Goal: Information Seeking & Learning: Learn about a topic

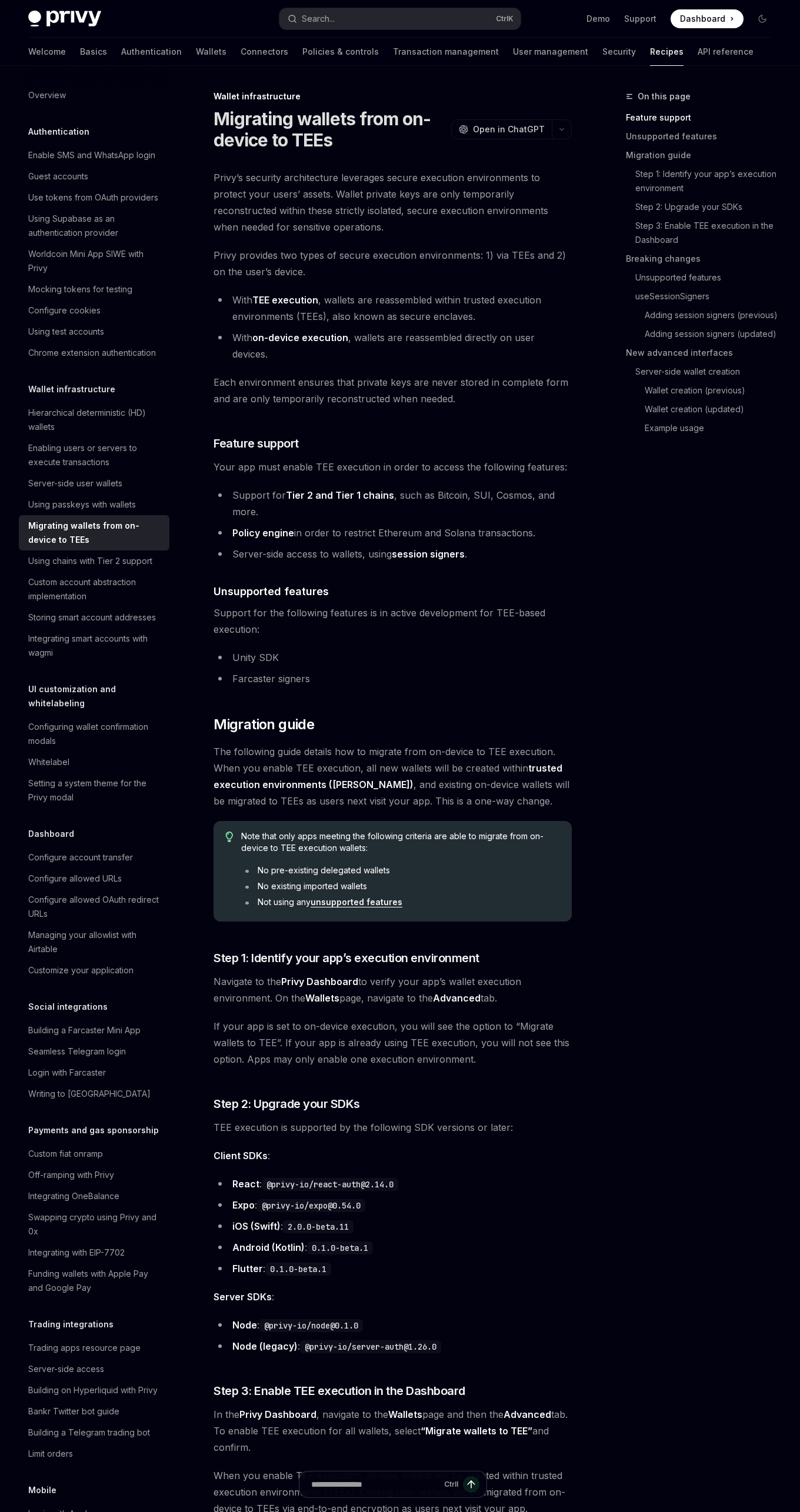
scroll to position [39, 0]
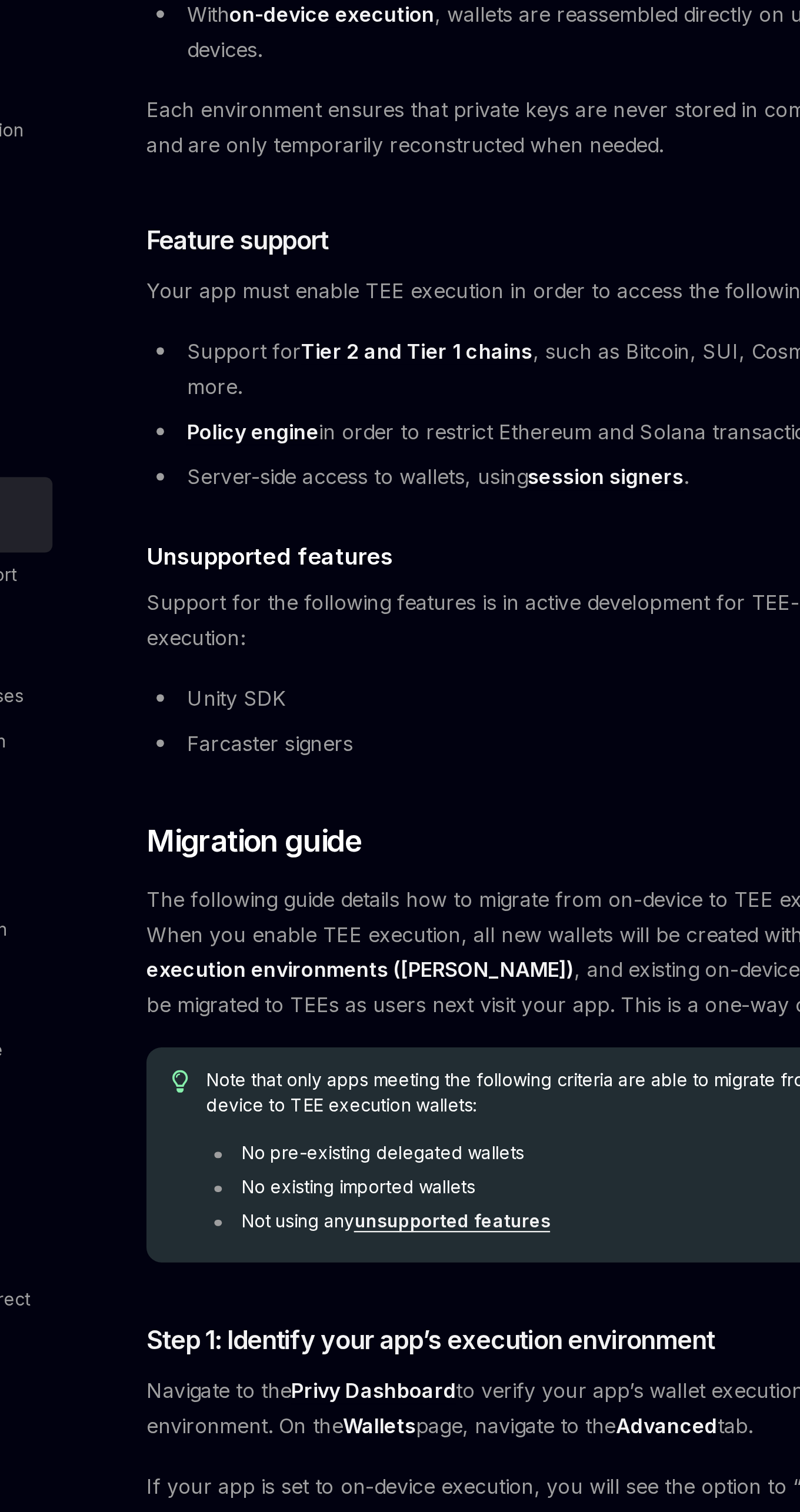
click at [509, 761] on span "The following guide details how to migrate from on-device to TEE execution. Whe…" at bounding box center [393, 737] width 358 height 66
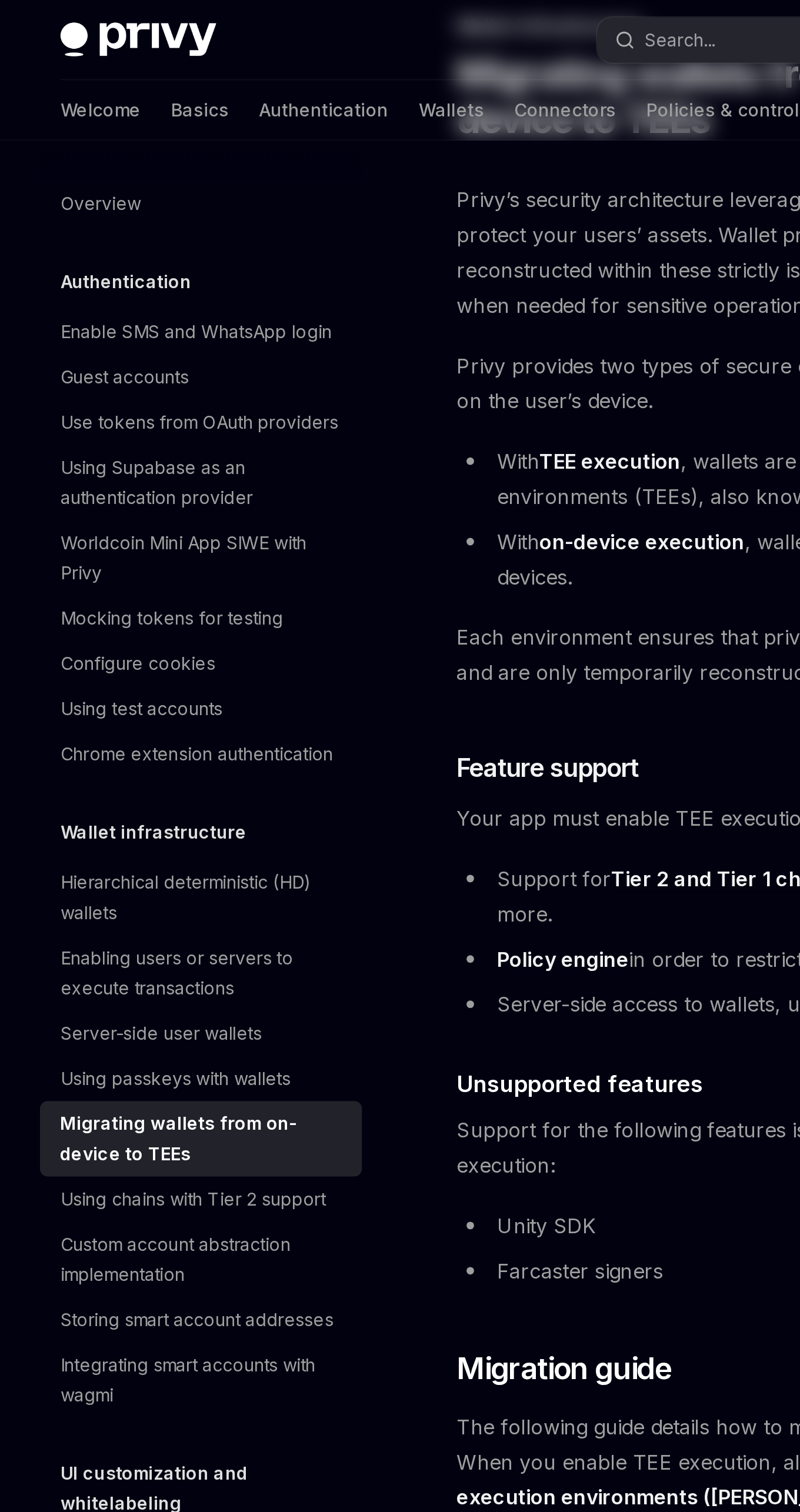
scroll to position [0, 0]
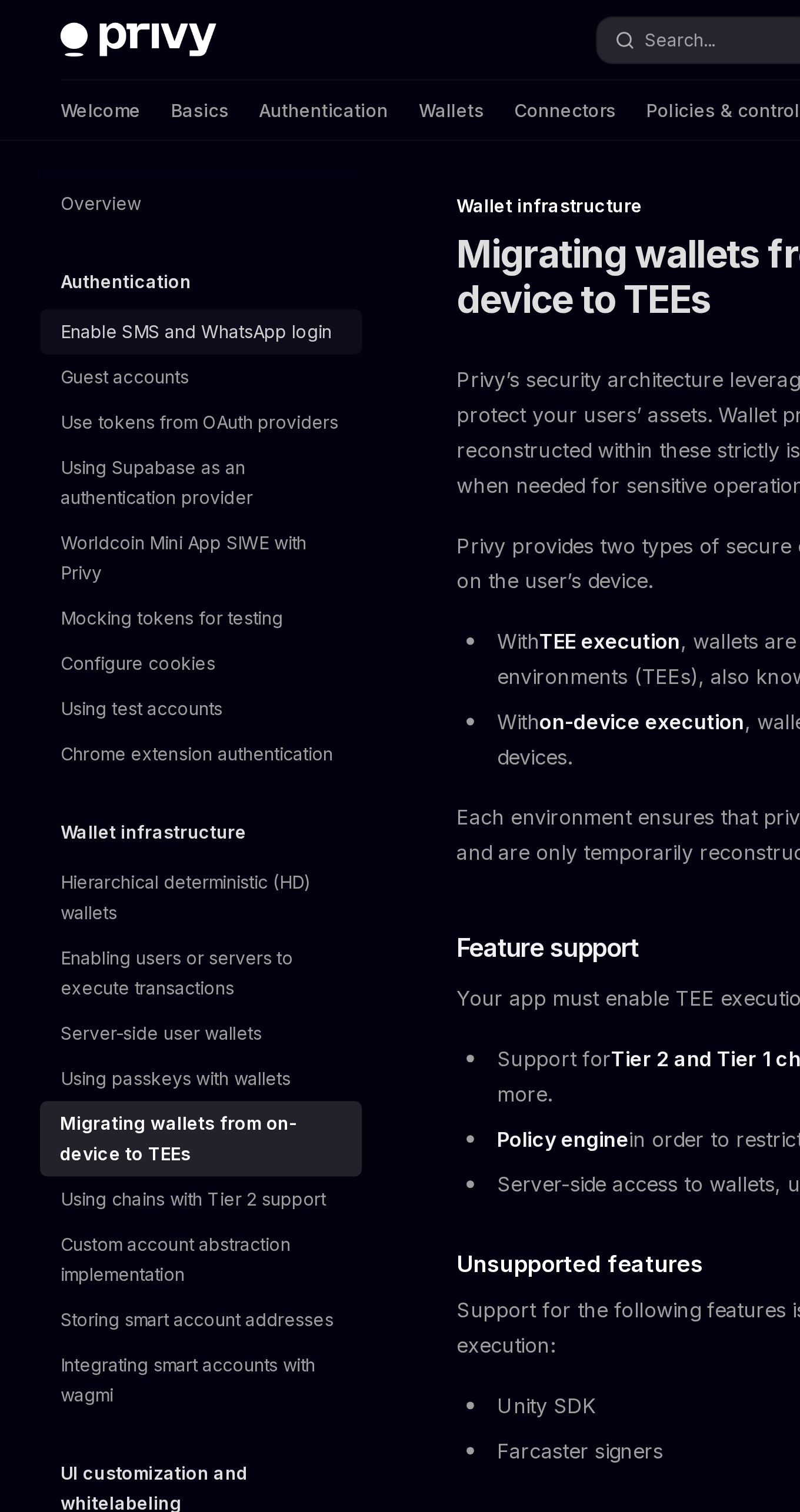
click at [139, 150] on div "Enable SMS and WhatsApp login" at bounding box center [92, 155] width 127 height 14
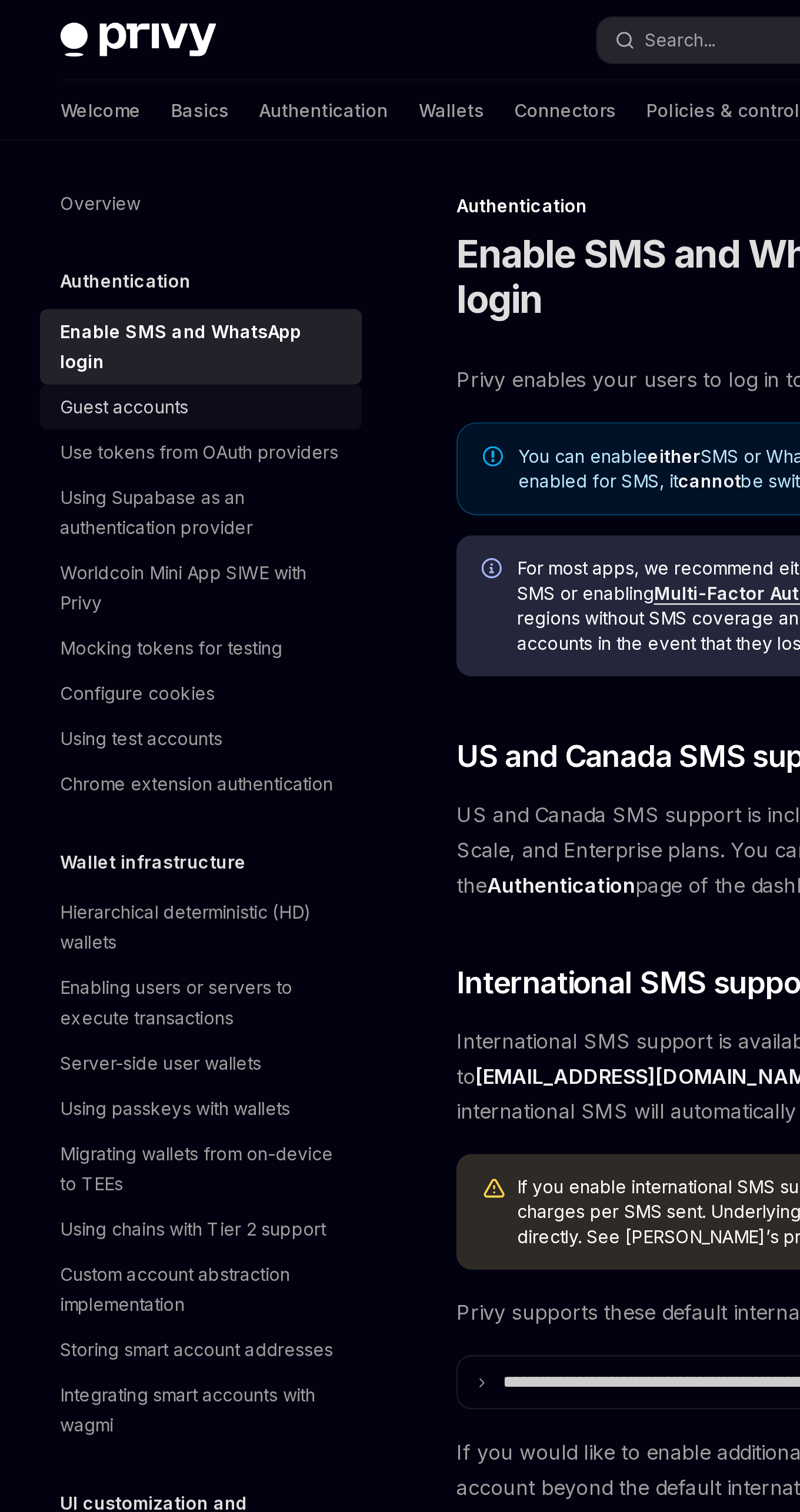
click at [80, 183] on div "Guest accounts" at bounding box center [58, 191] width 60 height 14
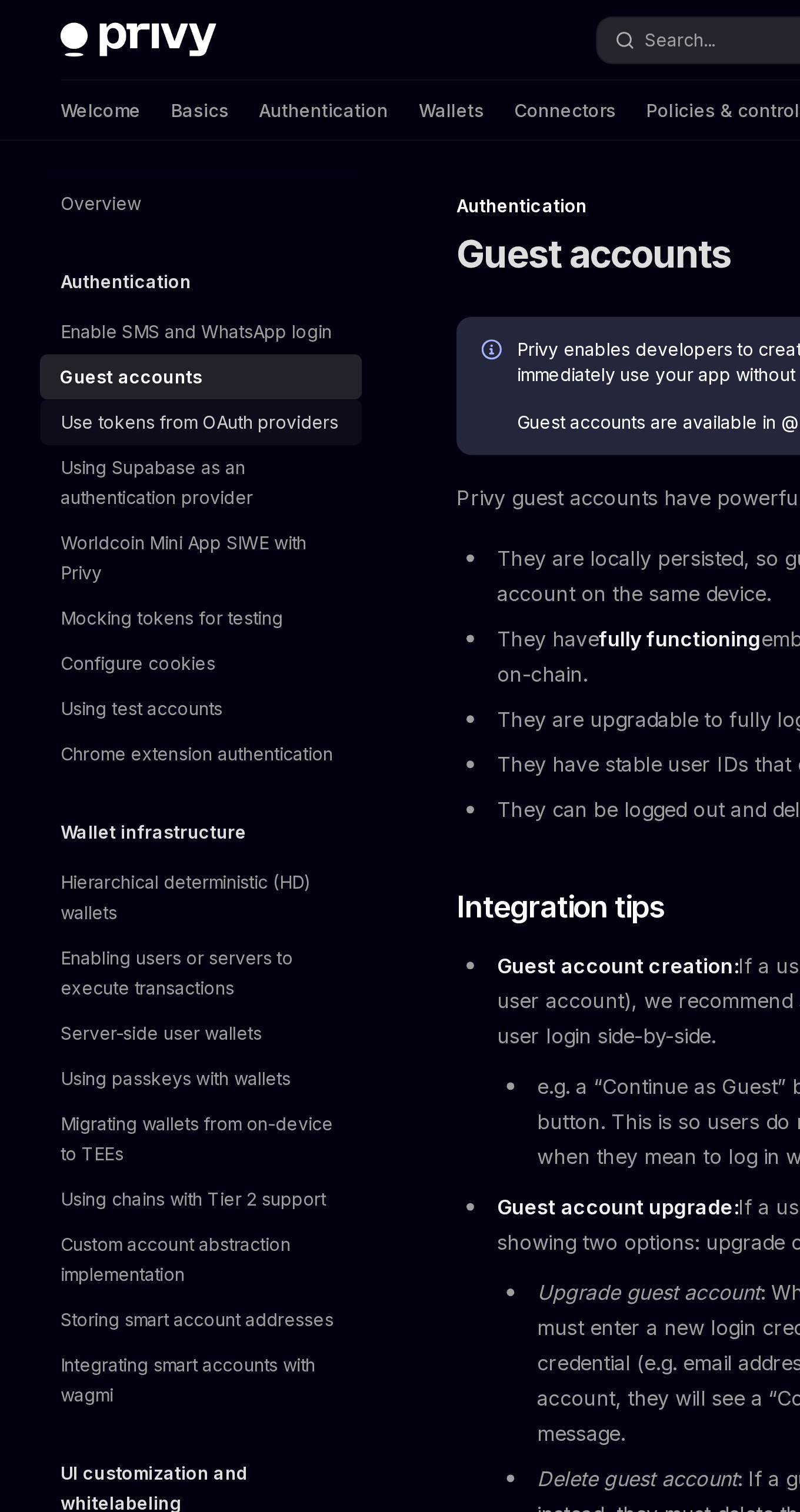
click at [140, 202] on div "Use tokens from OAuth providers" at bounding box center [93, 198] width 130 height 14
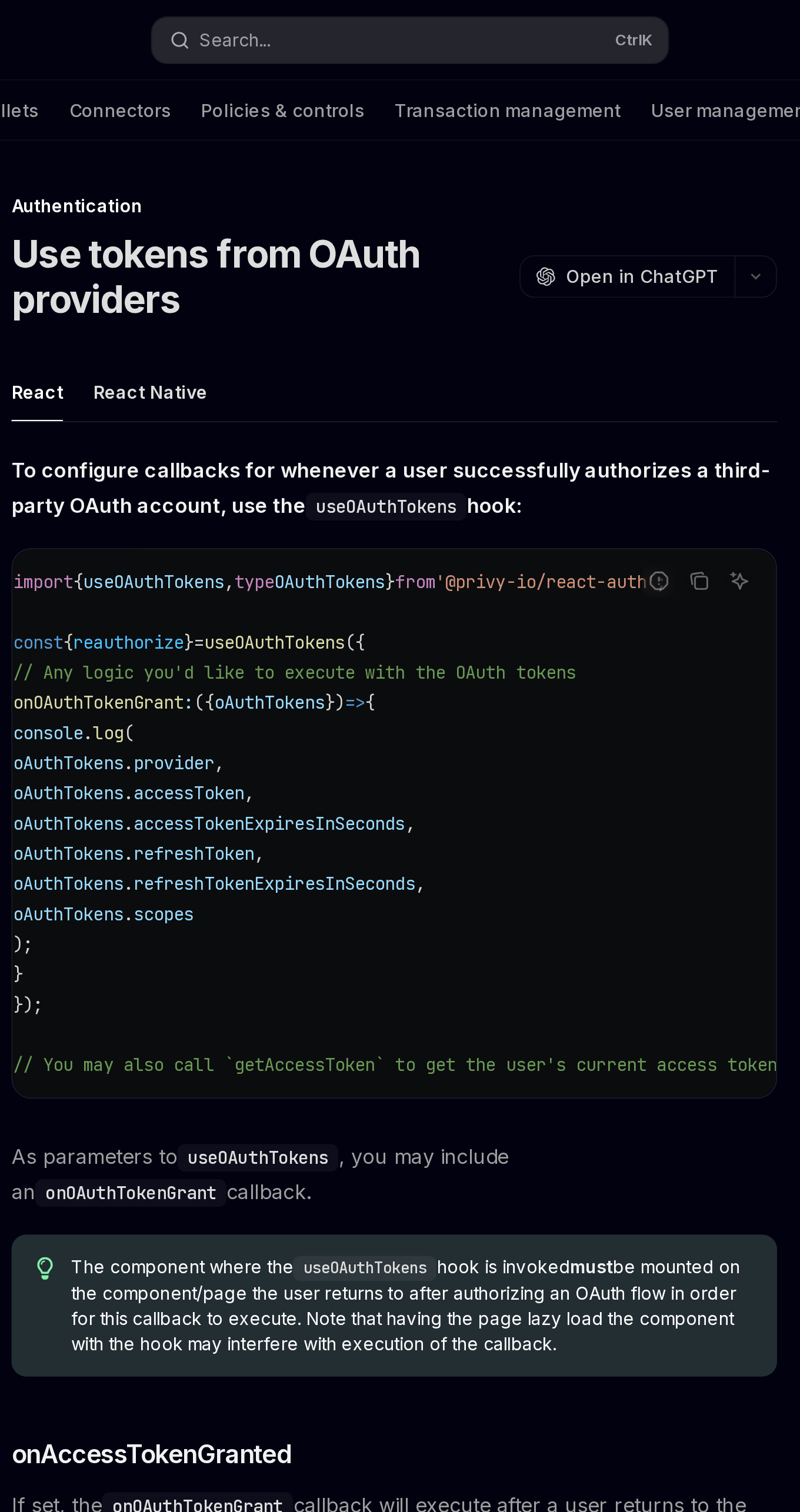
scroll to position [0, 5]
click at [297, 179] on div "React Native" at bounding box center [279, 183] width 53 height 27
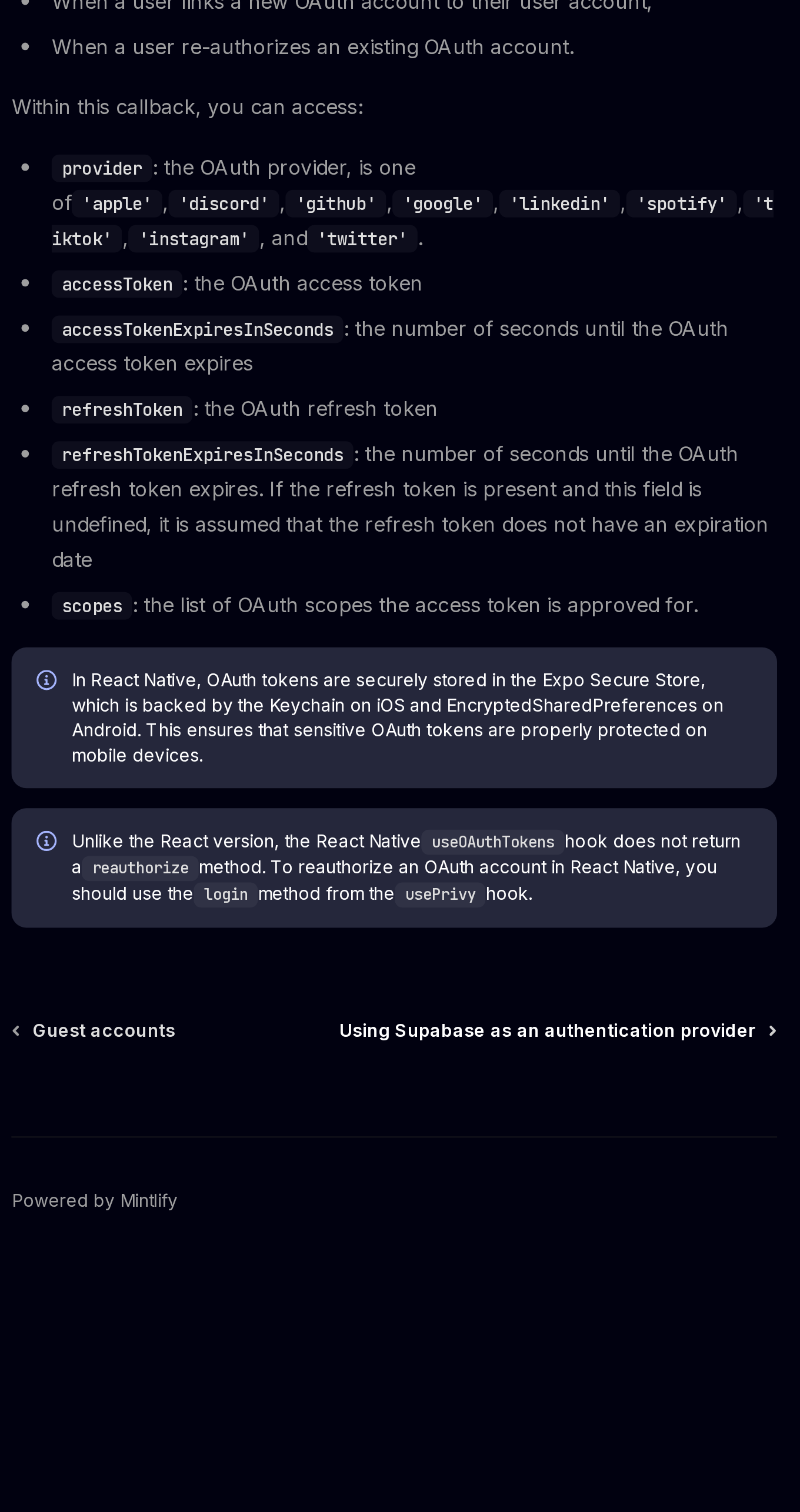
click at [555, 1168] on span "Using Supabase as an authentication provider" at bounding box center [464, 1167] width 195 height 12
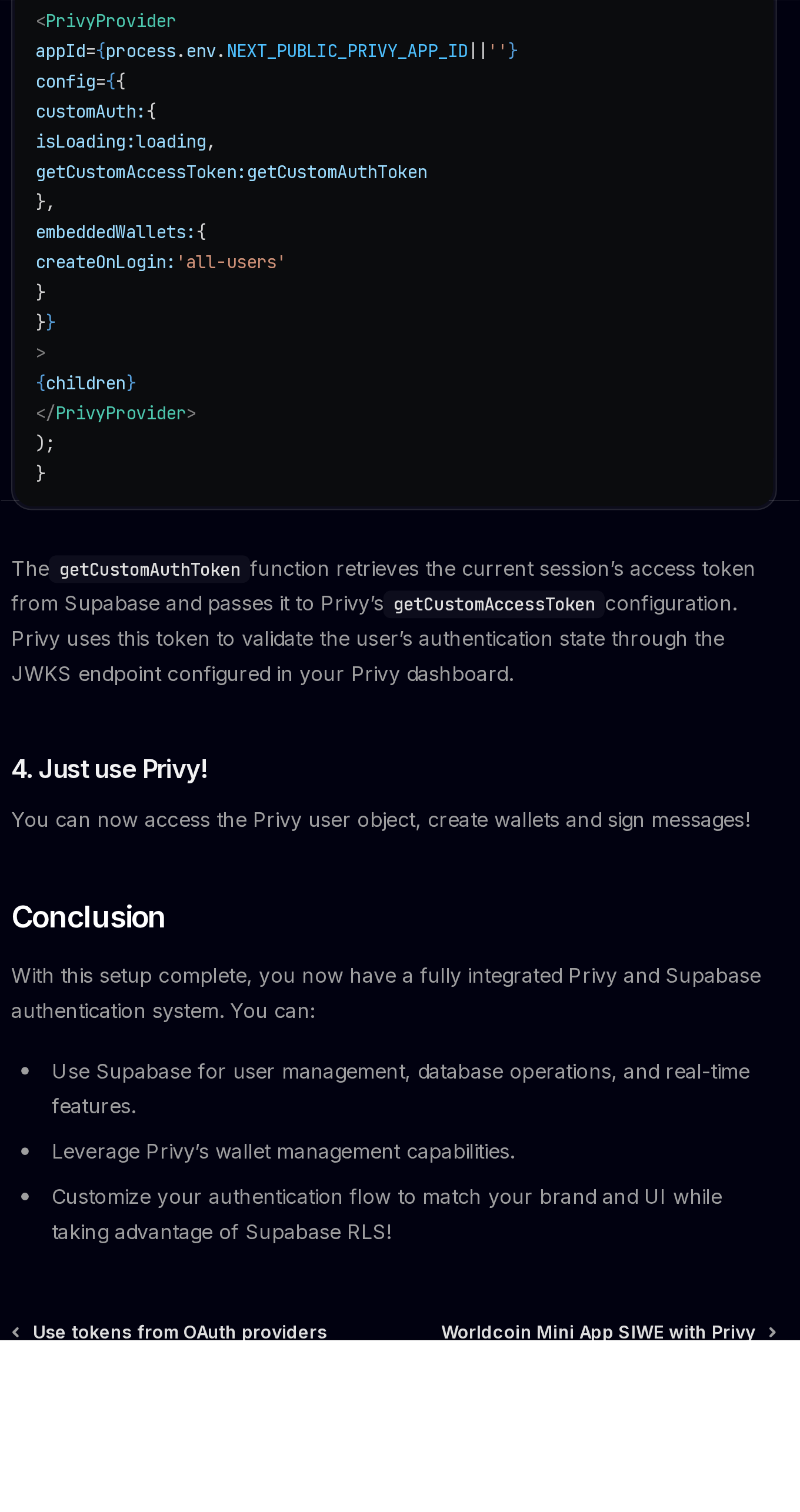
scroll to position [1982, 0]
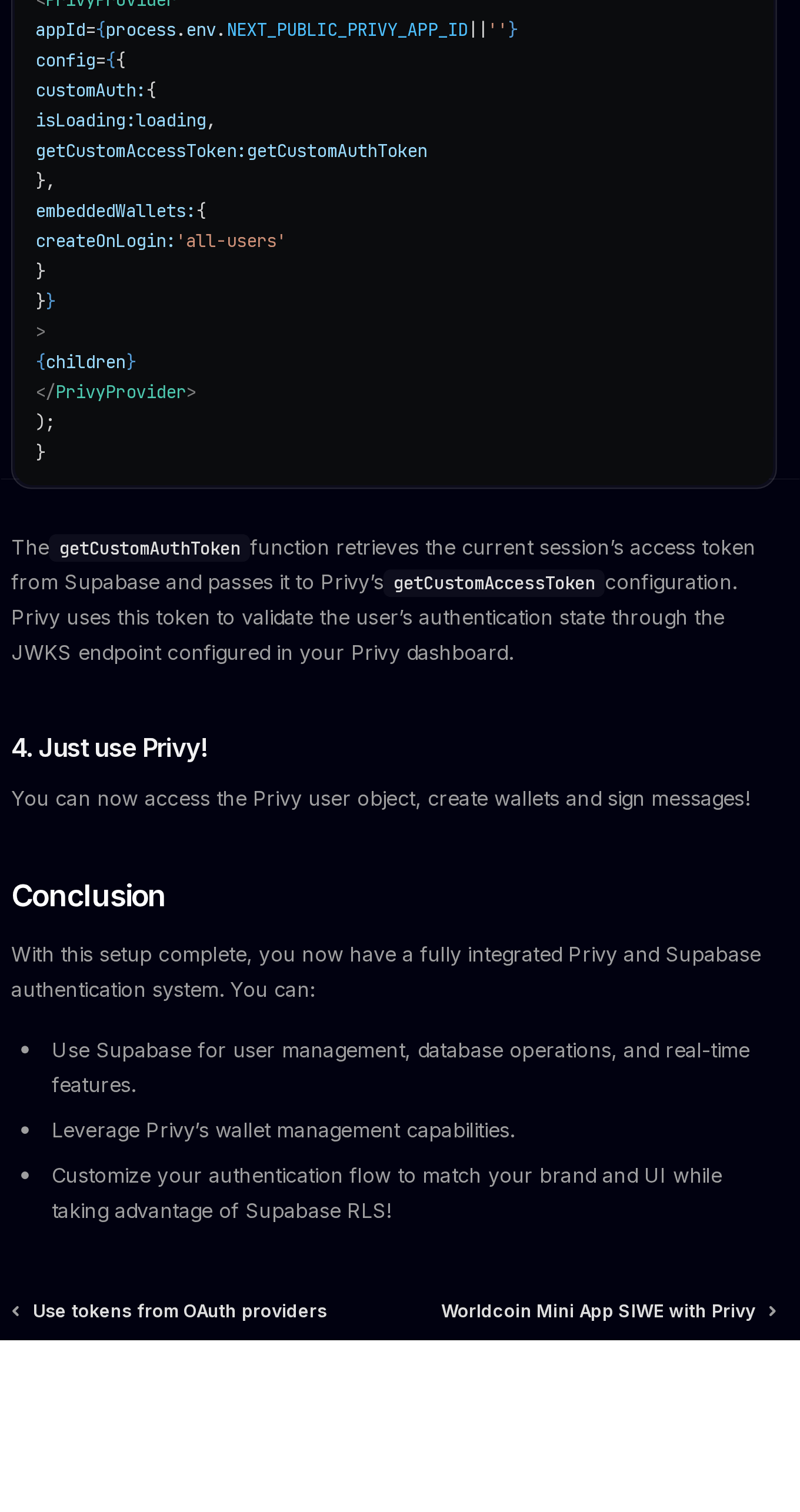
click at [534, 1511] on div "Ctrl I" at bounding box center [393, 1490] width 358 height 43
click at [557, 1505] on span "Worldcoin Mini App SIWE with Privy" at bounding box center [488, 1498] width 147 height 12
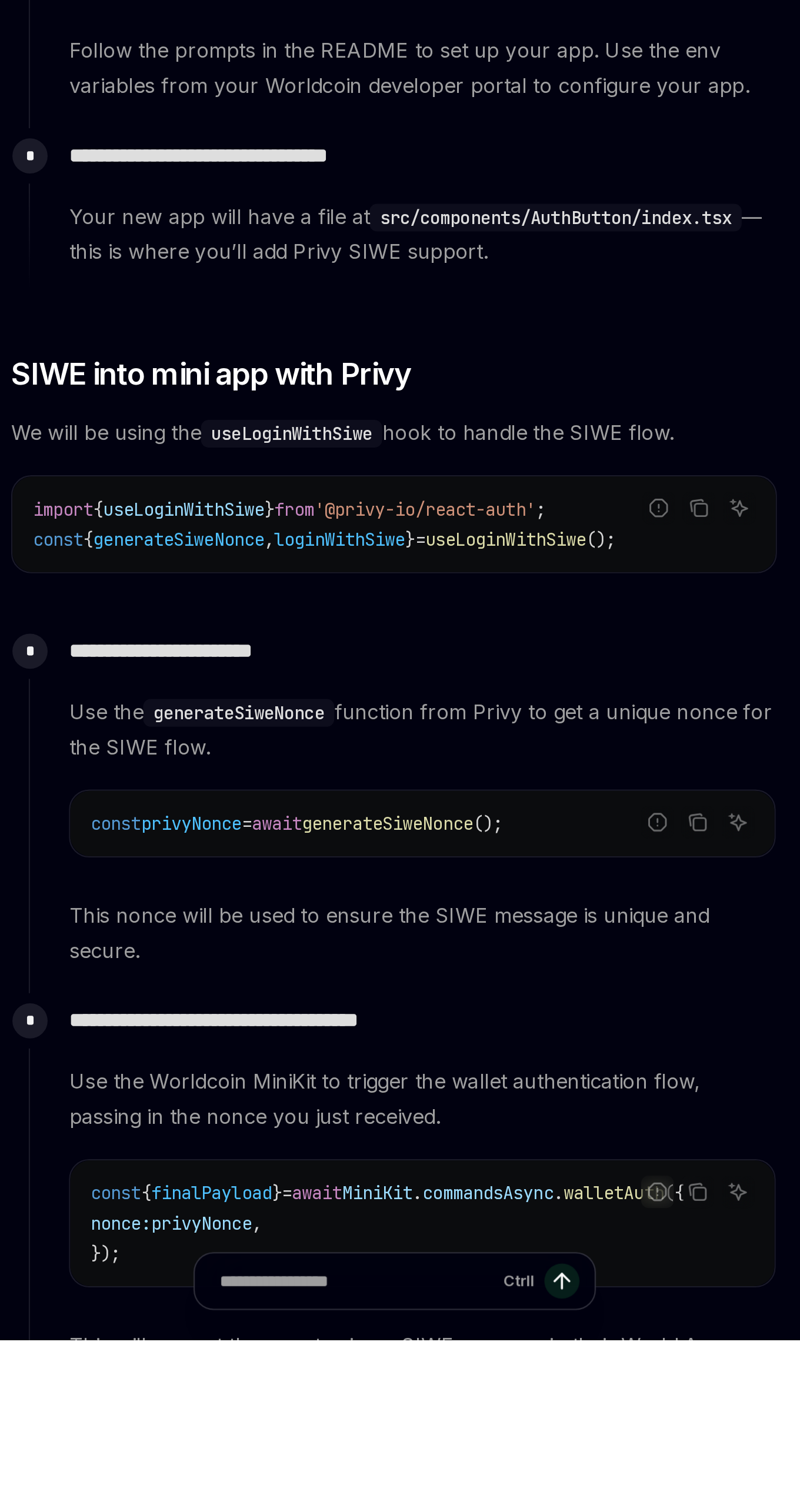
click at [531, 1486] on div "const { finalPayload } = await MiniKit . commandsAsync . walletAuth ({ nonce: p…" at bounding box center [406, 1457] width 329 height 58
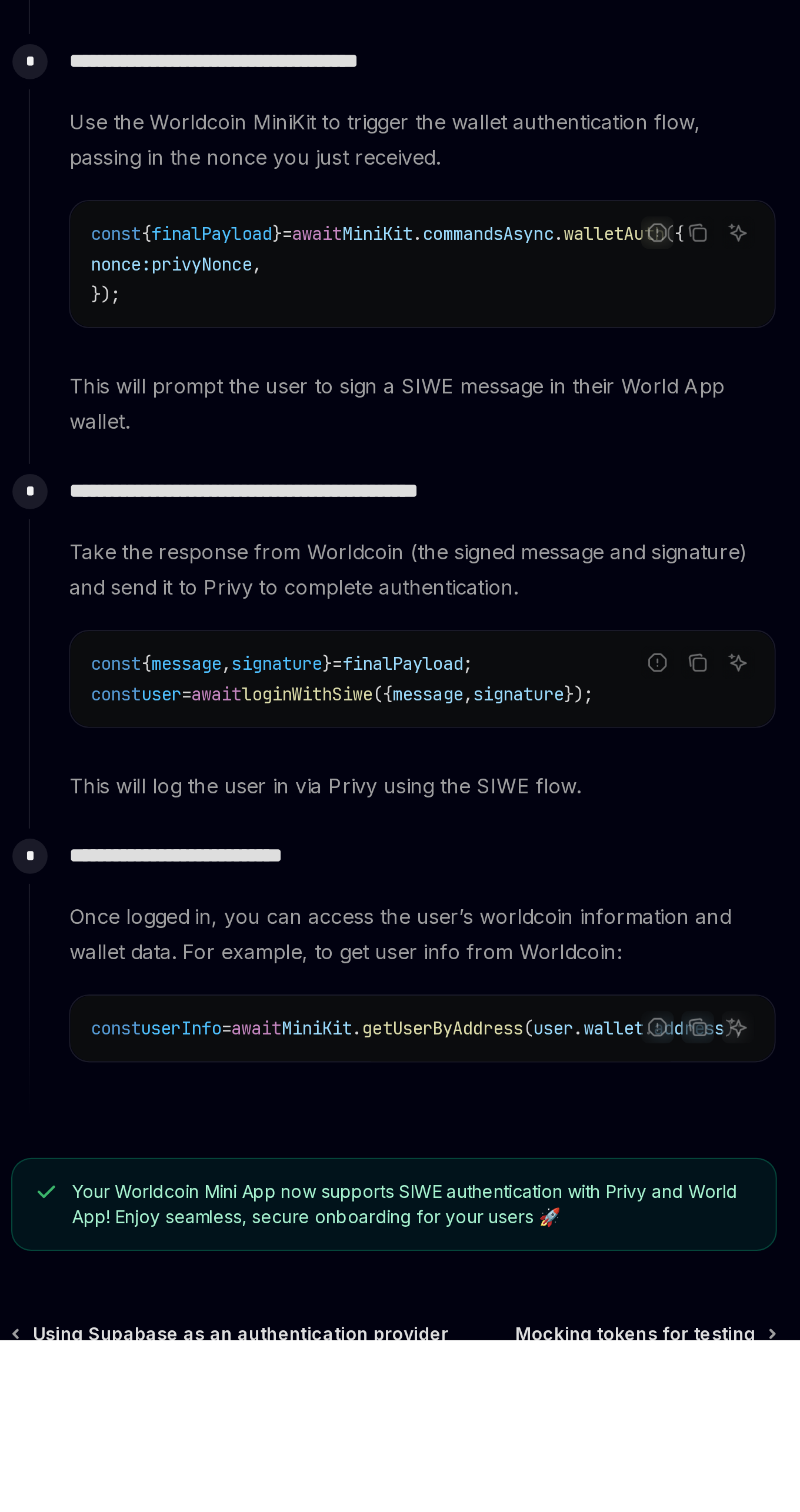
scroll to position [455, 0]
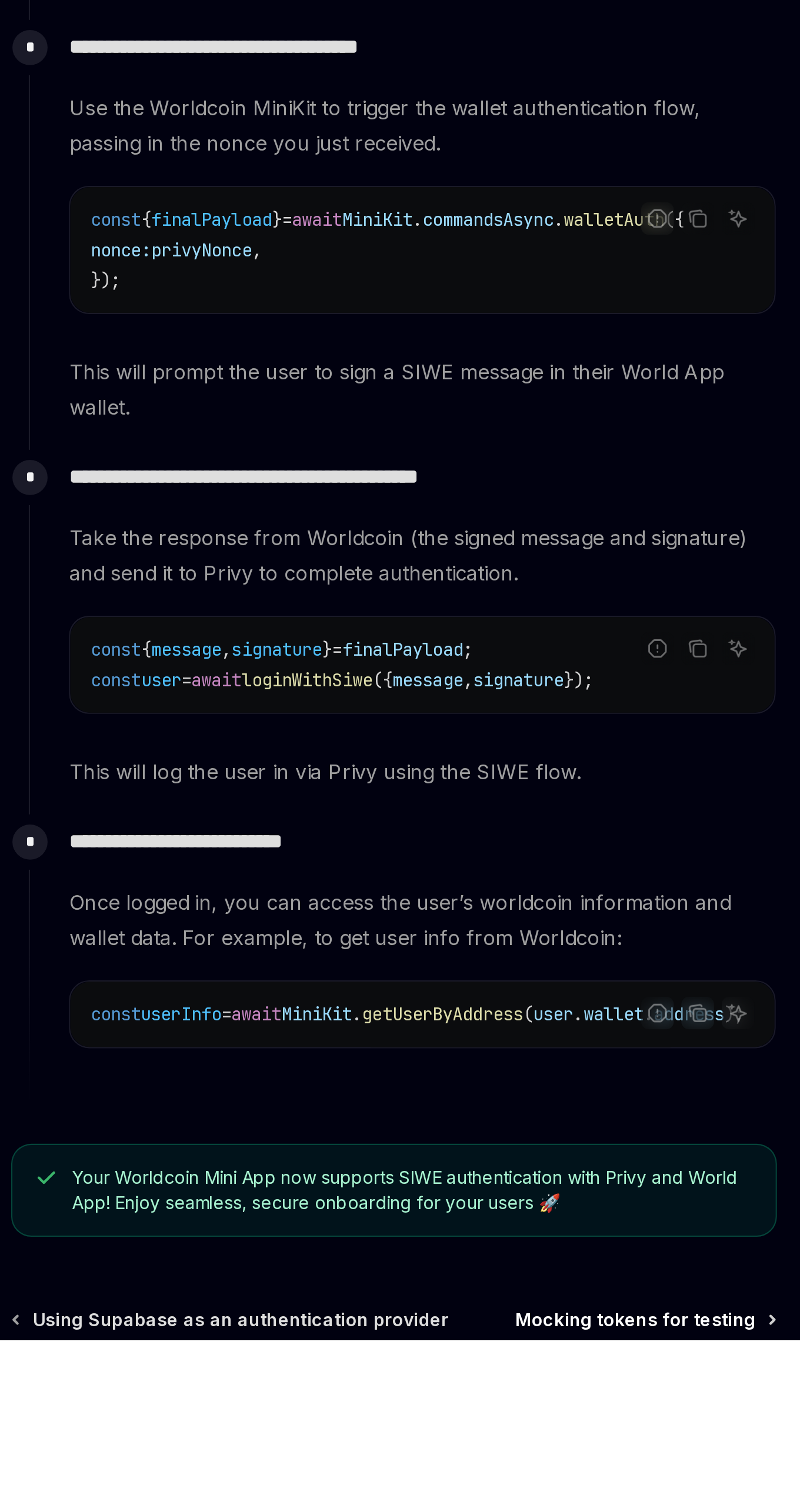
click at [539, 1508] on span "Mocking tokens for testing" at bounding box center [505, 1503] width 113 height 12
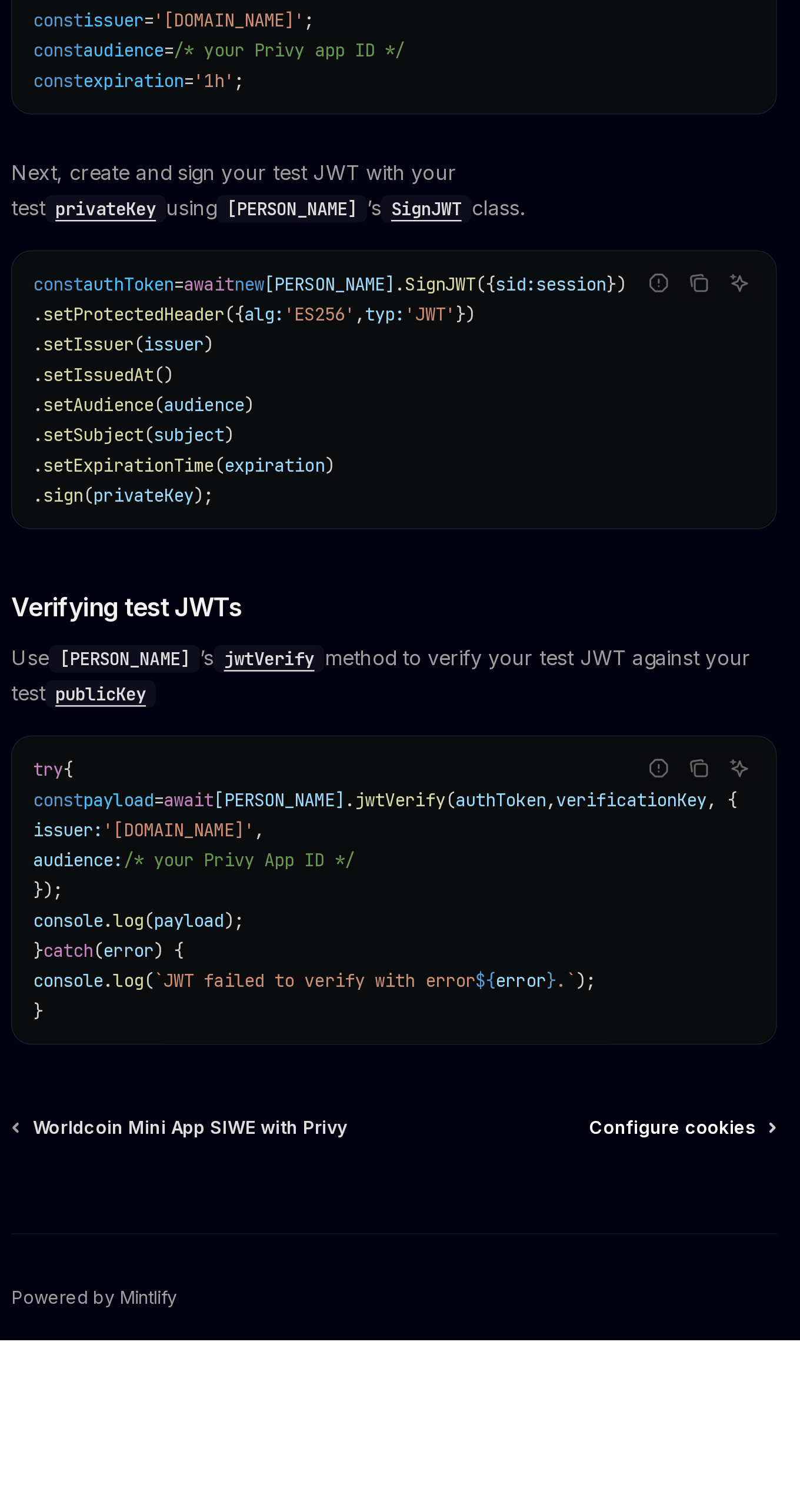
click at [538, 1407] on span "Configure cookies" at bounding box center [523, 1412] width 78 height 12
click at [286, 976] on code "privateKey" at bounding box center [258, 983] width 56 height 13
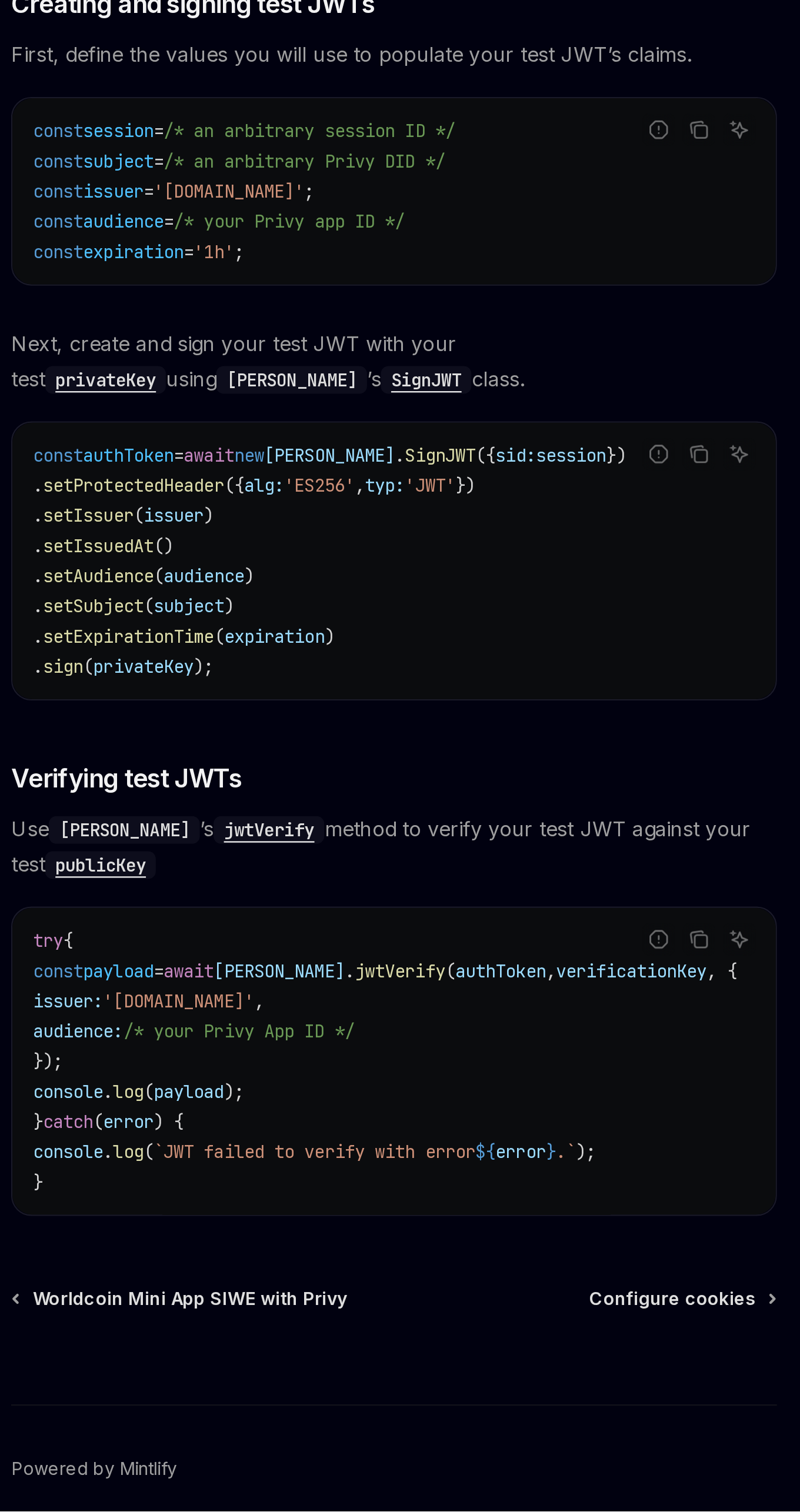
click at [286, 976] on code "privateKey" at bounding box center [258, 983] width 56 height 13
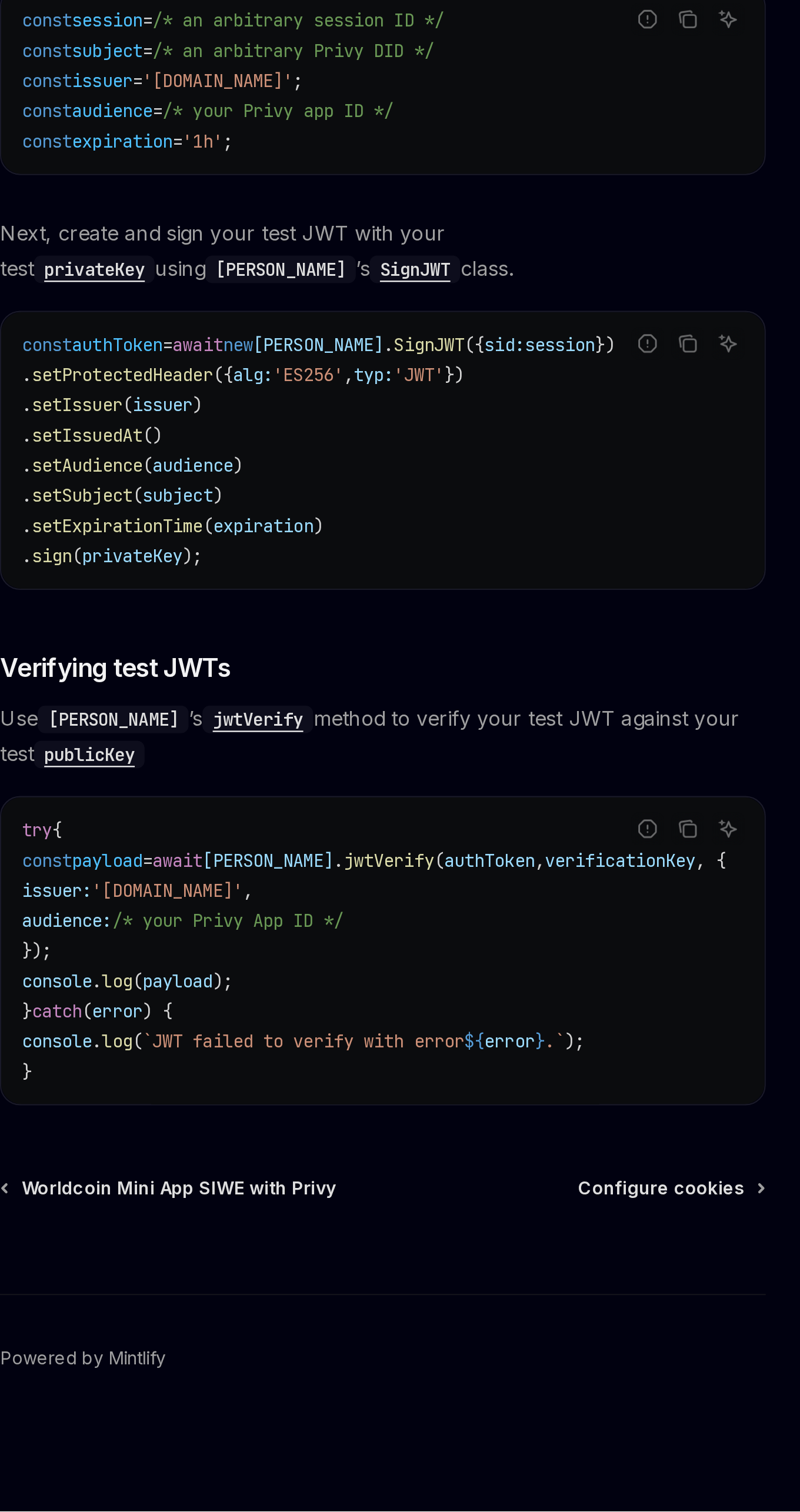
scroll to position [139, 0]
click at [538, 1355] on span "Configure cookies" at bounding box center [523, 1361] width 78 height 12
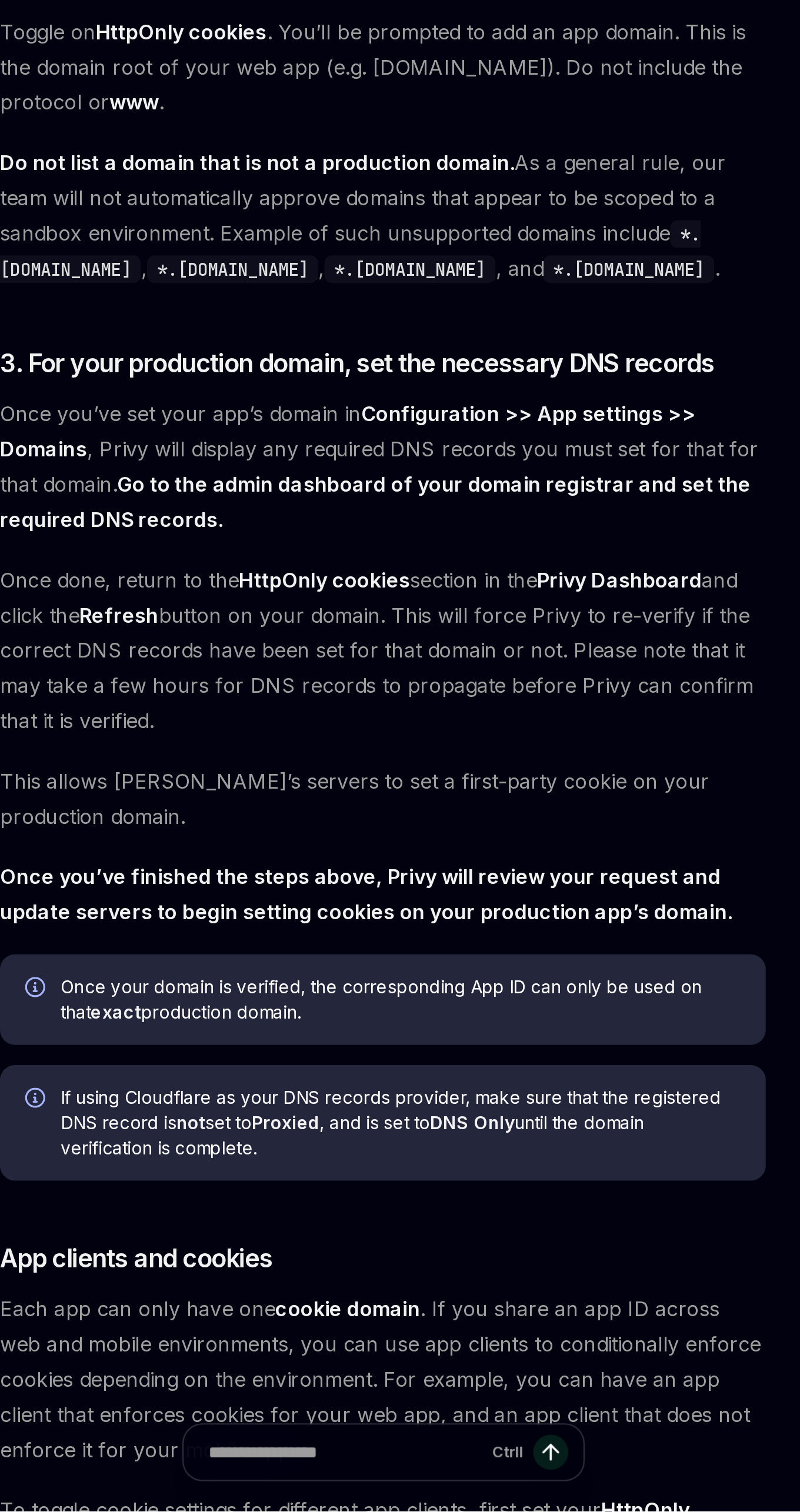
click at [531, 1261] on span "Once your domain is verified, the corresponding App ID can only be used on that…" at bounding box center [401, 1272] width 318 height 24
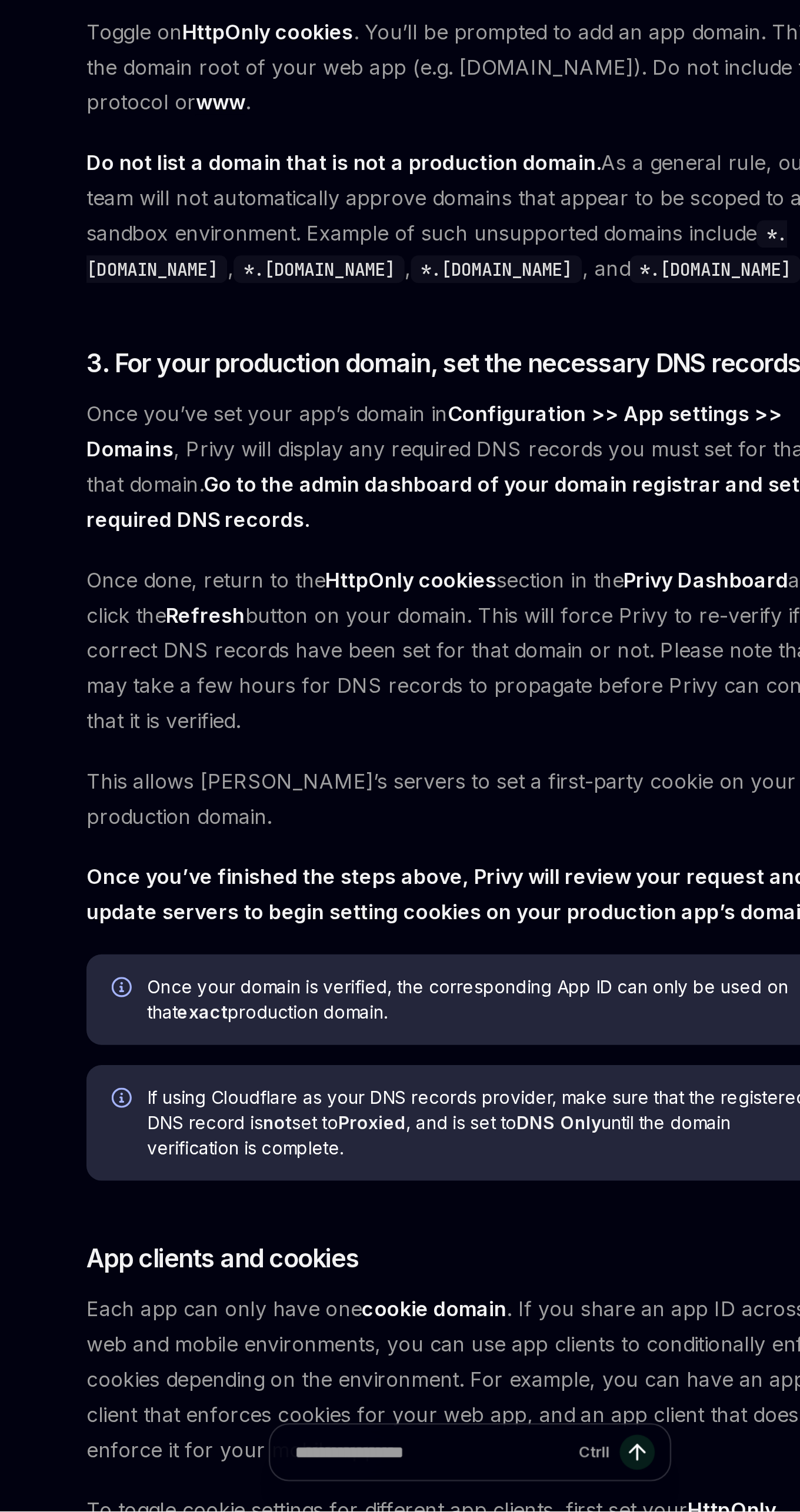
click at [401, 875] on strong "Do not list a domain that is not a production domain." at bounding box center [334, 881] width 240 height 12
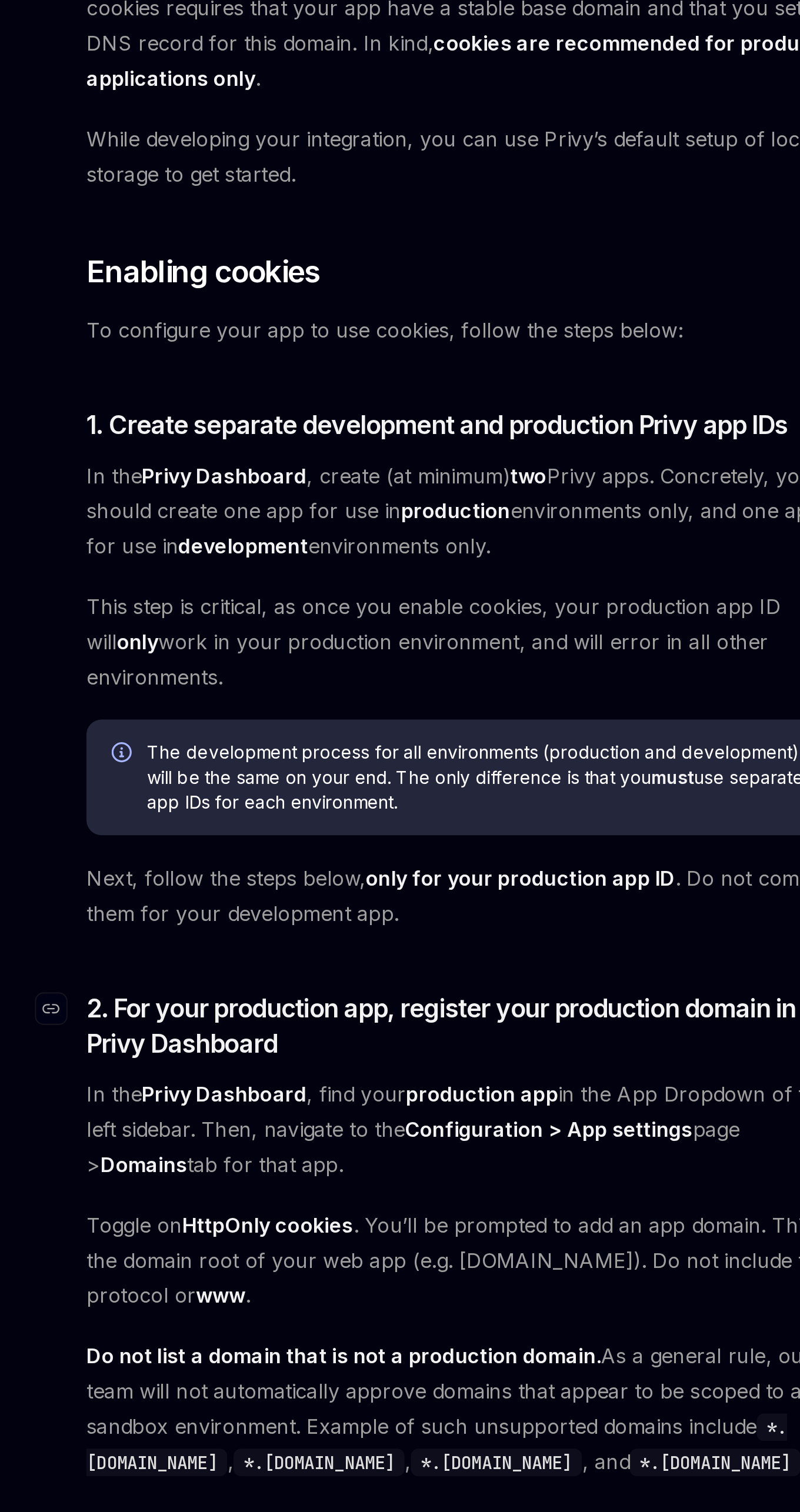
click at [487, 713] on span "2. For your production app, register your production domain in the Privy Dashbo…" at bounding box center [393, 727] width 358 height 33
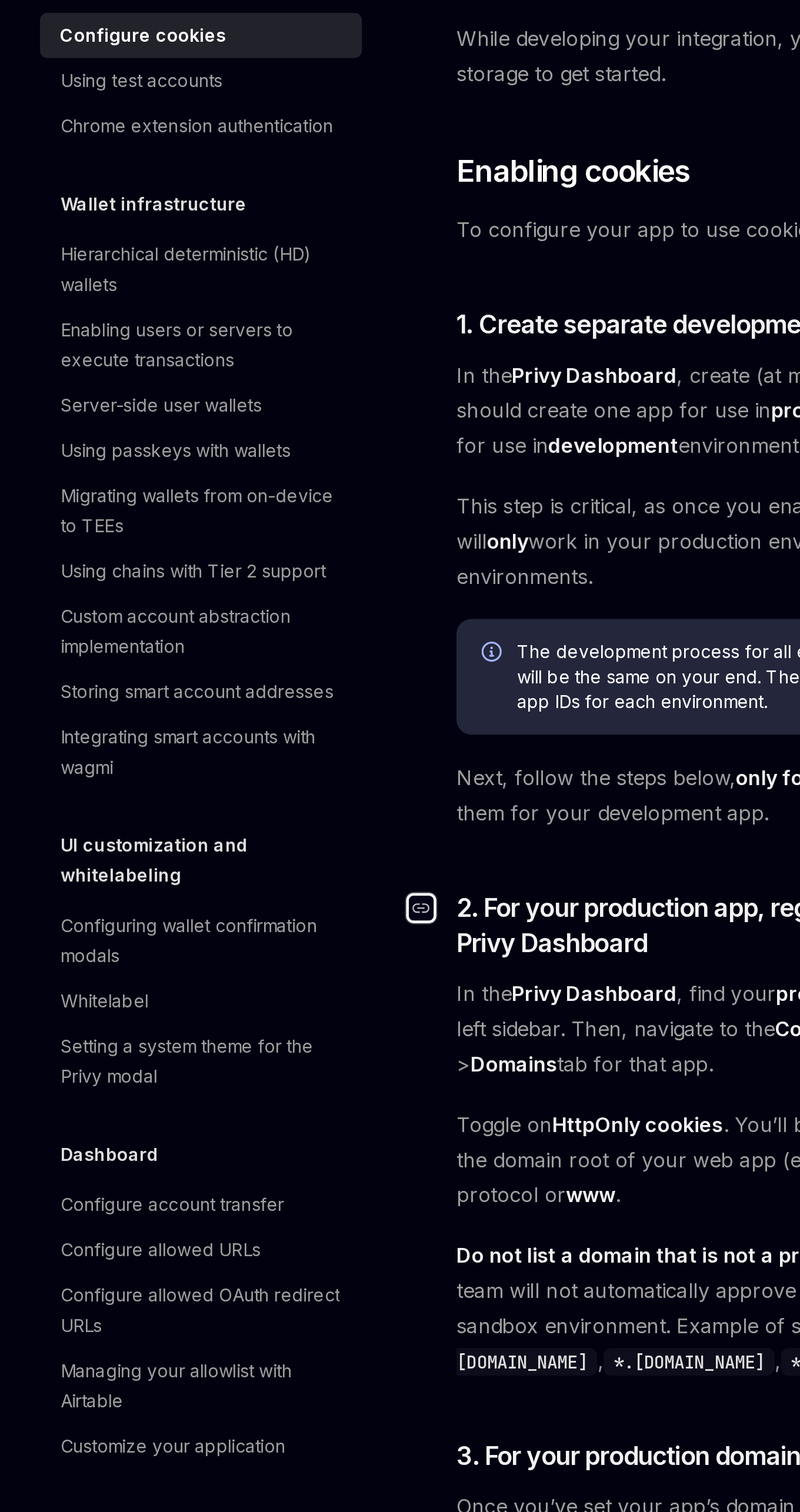
click at [197, 718] on icon "Navigate to header" at bounding box center [196, 718] width 8 height 5
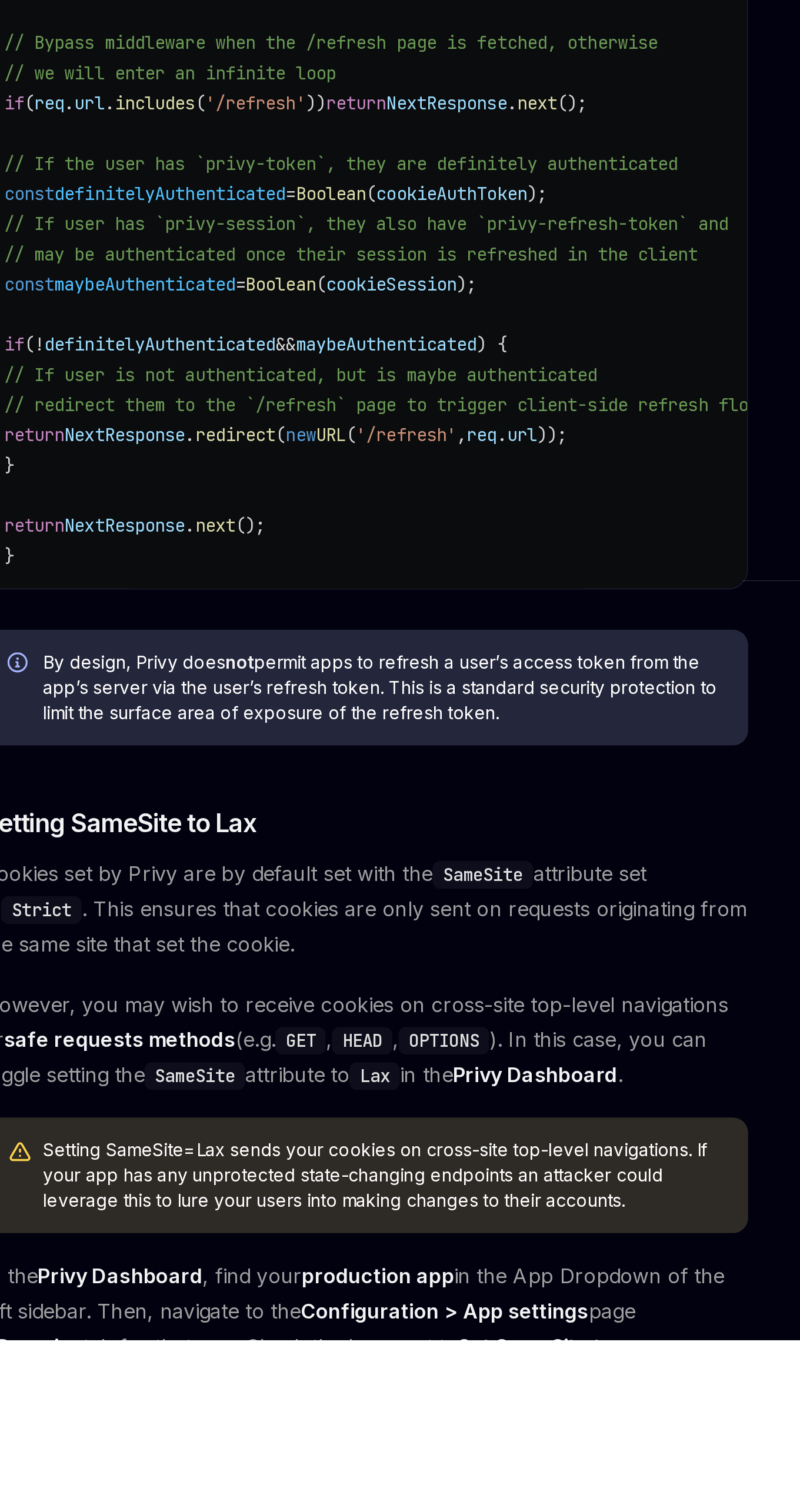
scroll to position [3332, 0]
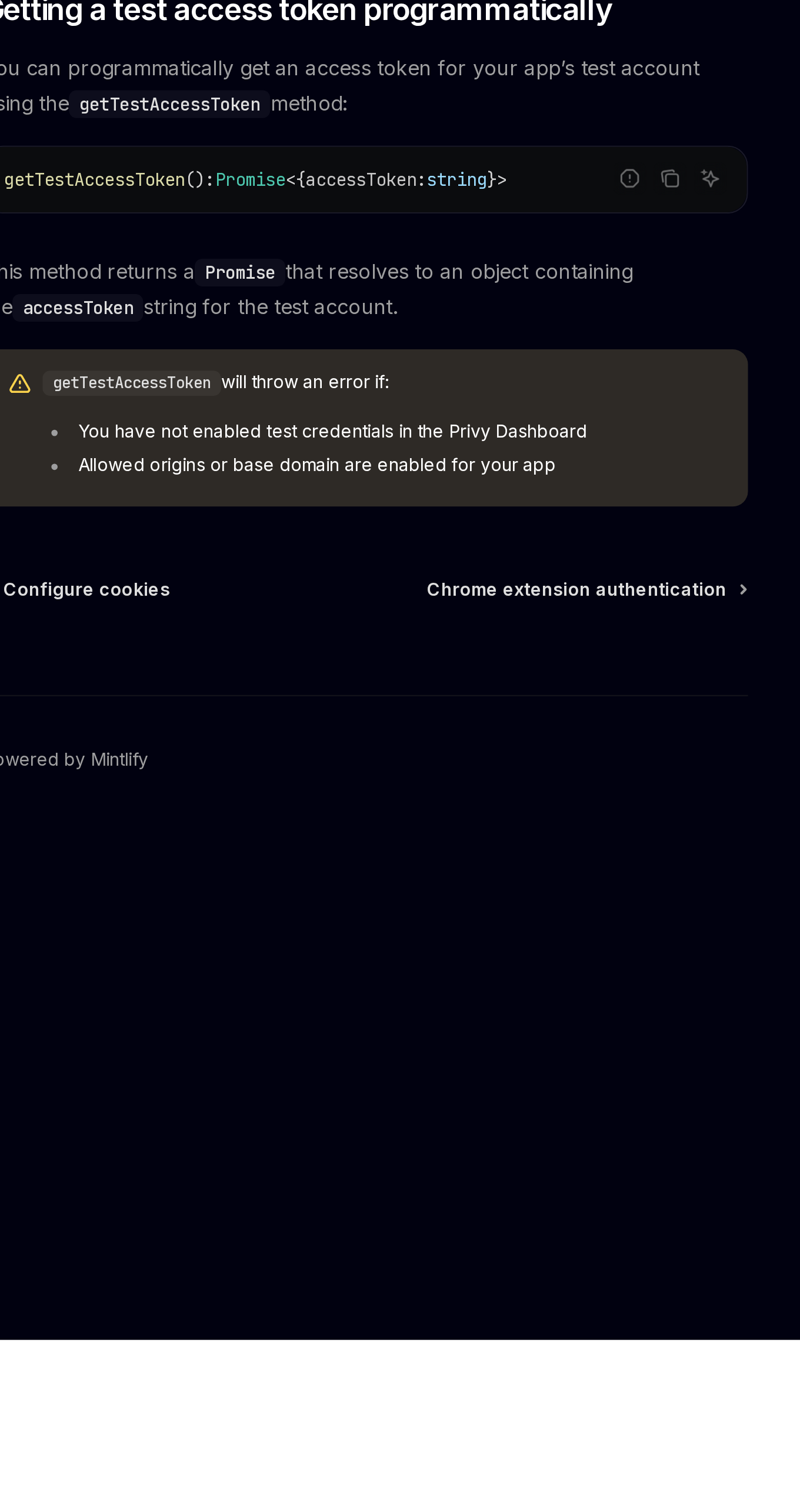
click at [538, 1167] on div "Ctrl I" at bounding box center [393, 1189] width 358 height 43
click at [555, 1155] on span "Chrome extension authentication" at bounding box center [492, 1161] width 140 height 12
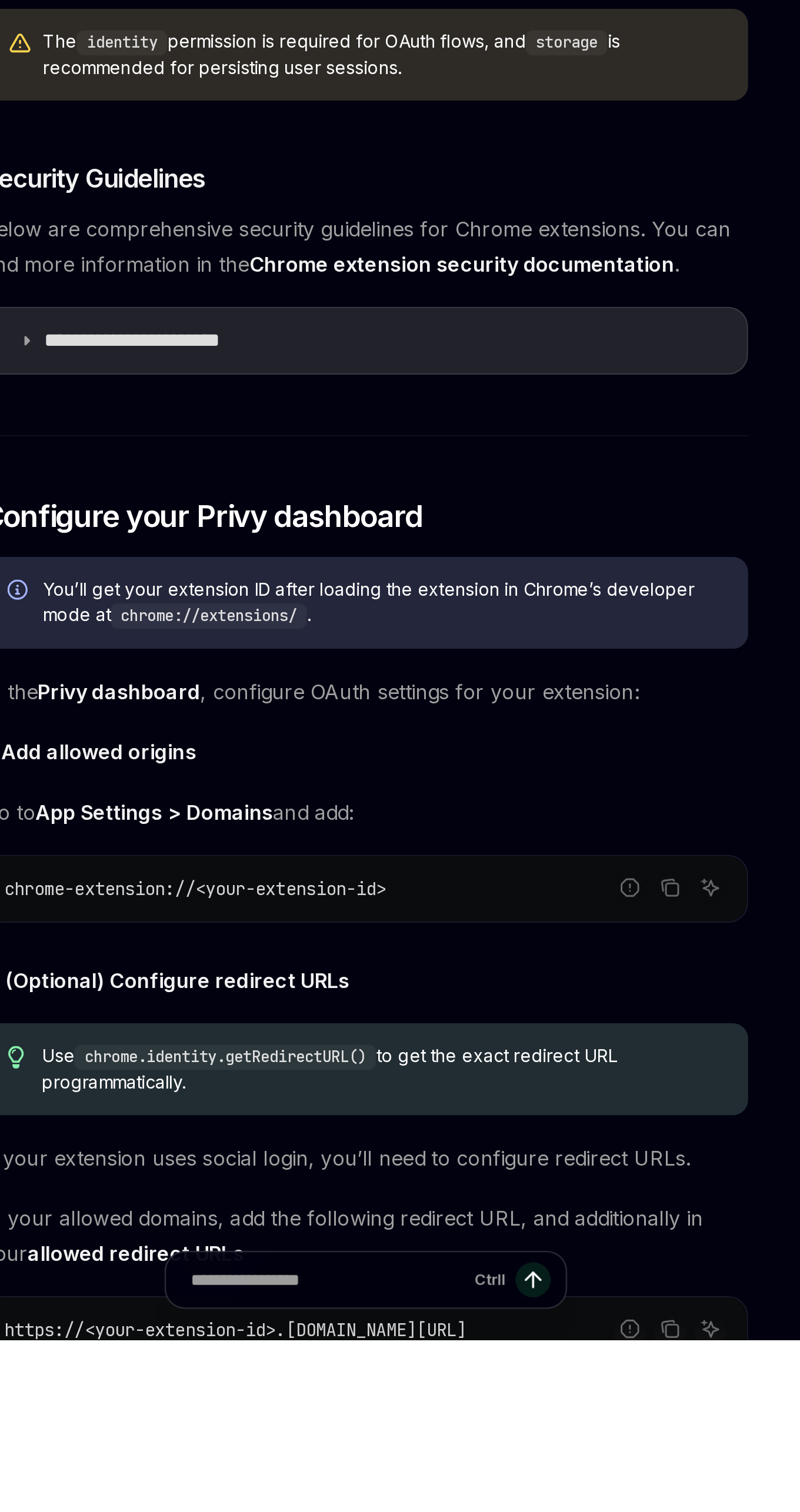
click at [551, 1137] on h2 "​ Configure your Privy dashboard" at bounding box center [393, 1127] width 358 height 19
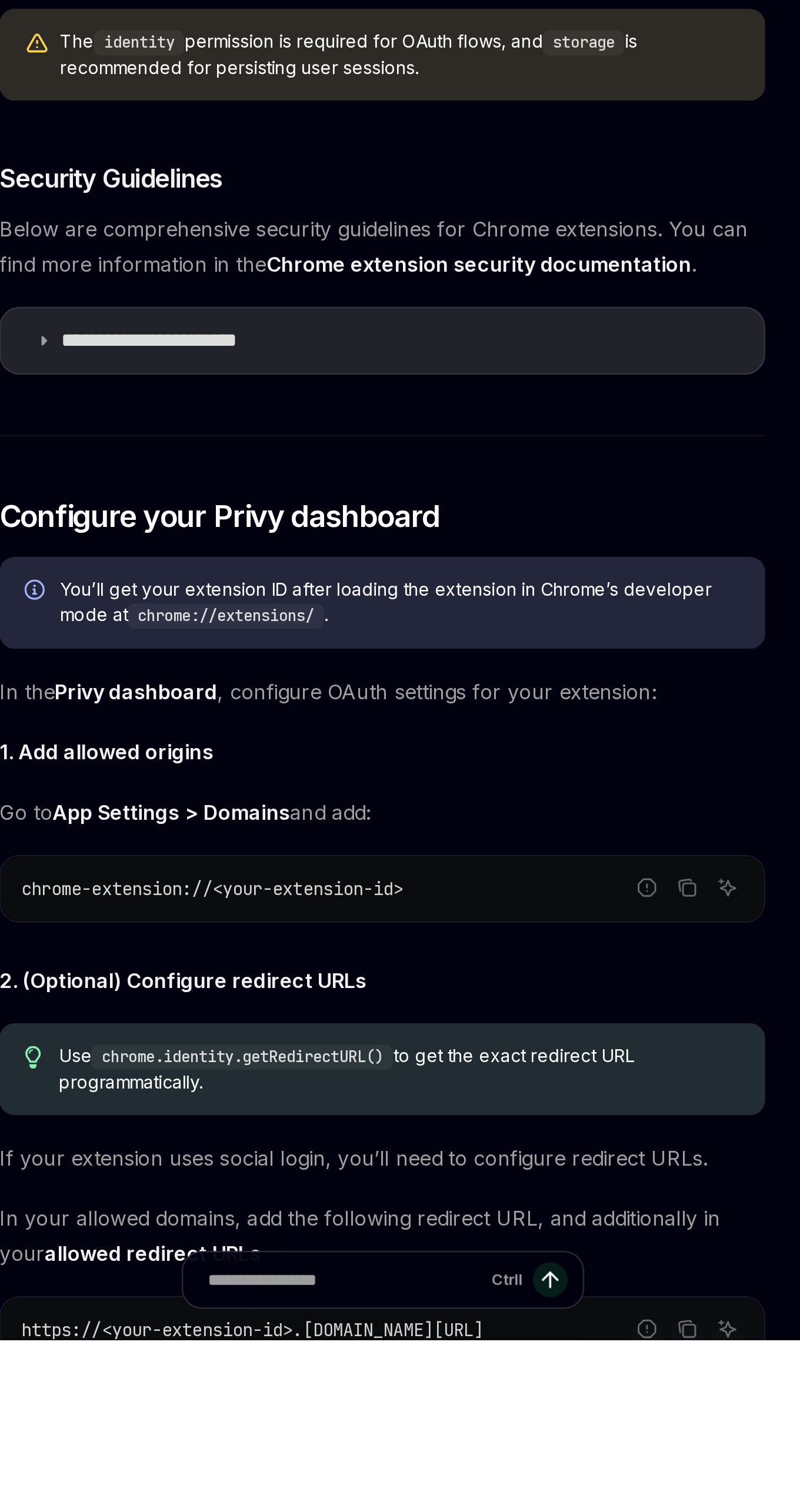
click at [499, 1137] on h2 "​ Configure your Privy dashboard" at bounding box center [393, 1127] width 358 height 19
click at [427, 1170] on span "You’ll get your extension ID after loading the extension in Chrome’s developer …" at bounding box center [401, 1167] width 318 height 24
click at [430, 1046] on summary "**********" at bounding box center [393, 1045] width 357 height 30
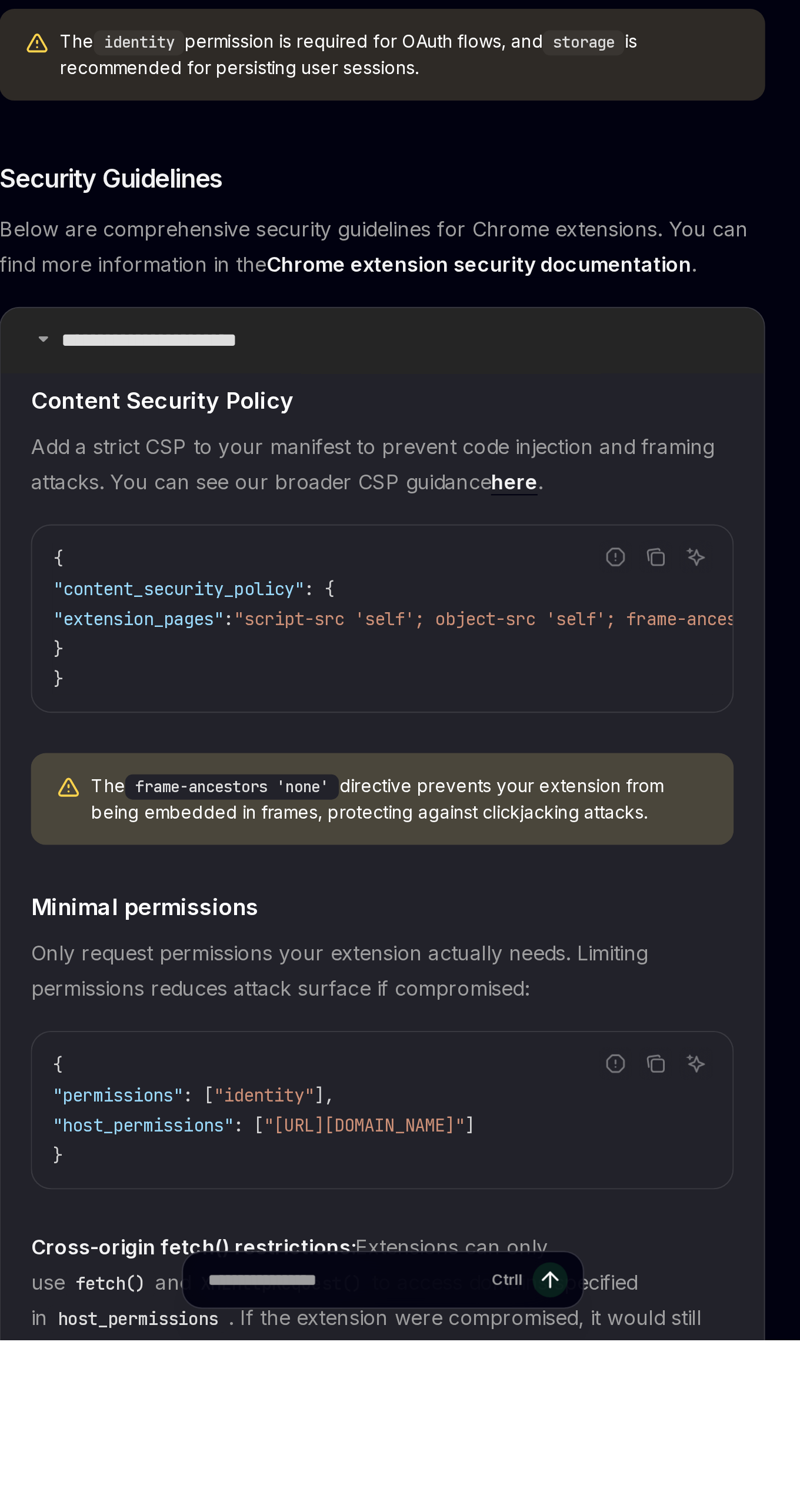
scroll to position [25, 0]
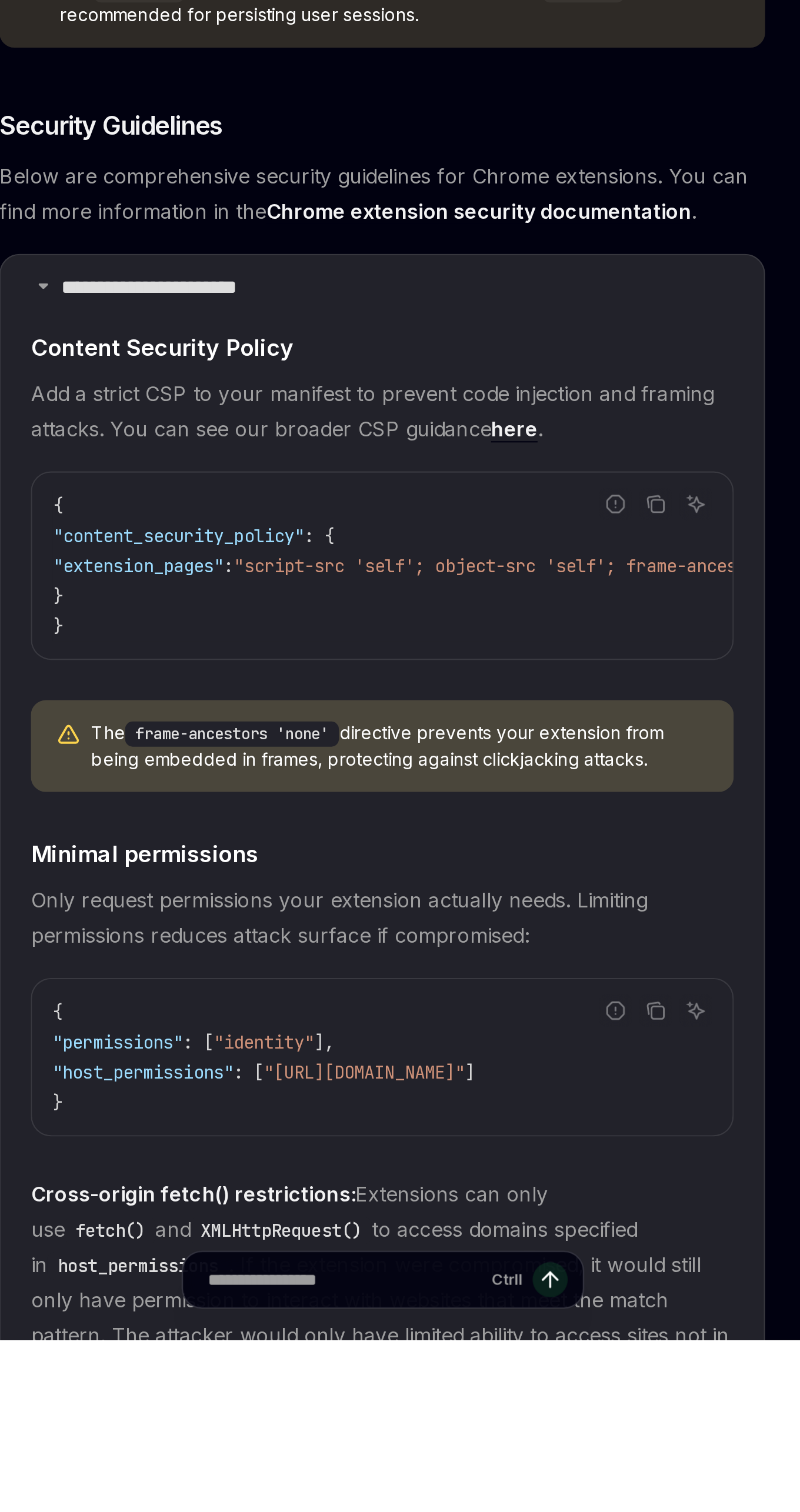
click at [453, 1092] on link "here" at bounding box center [454, 1086] width 22 height 12
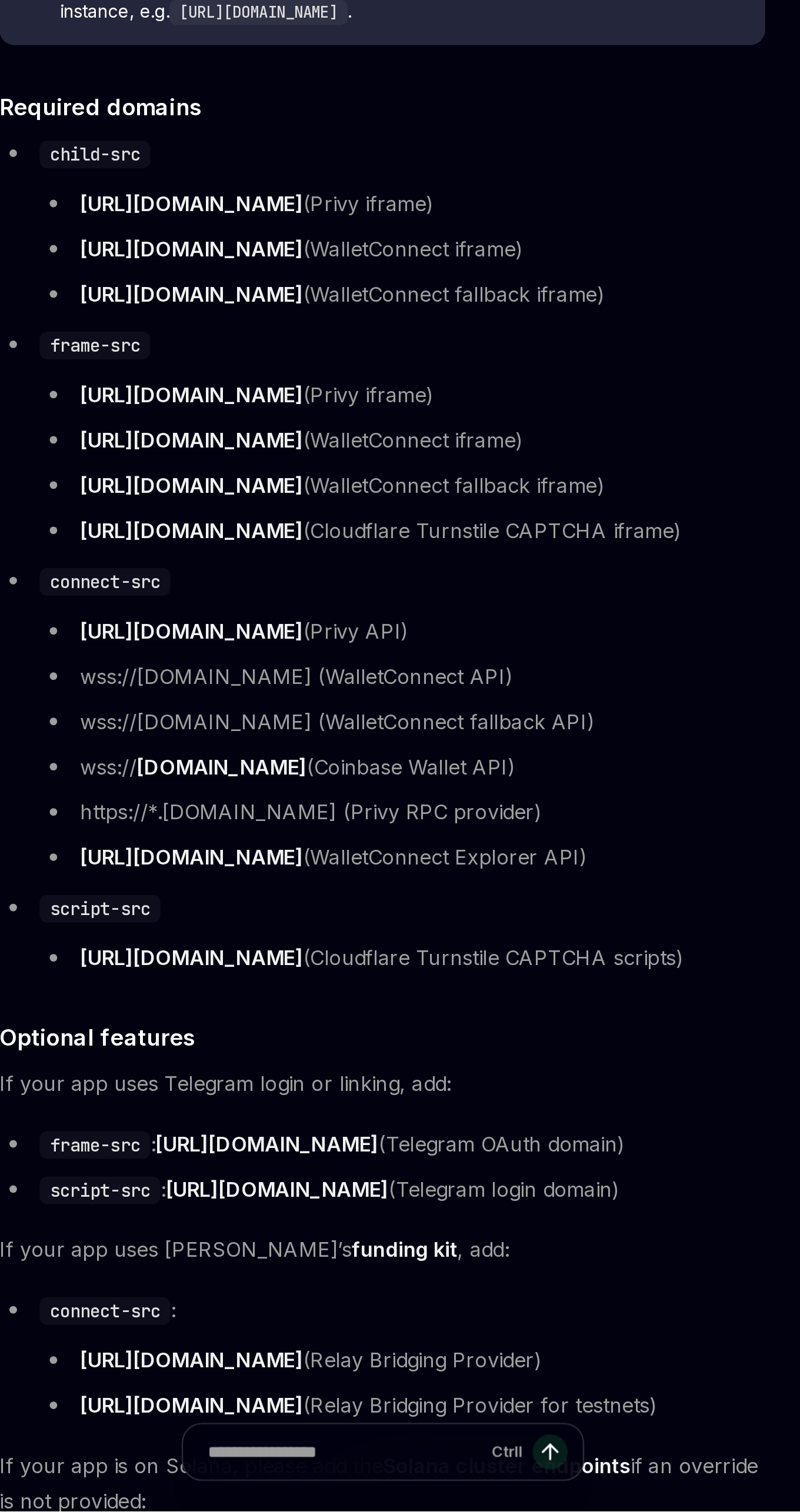
scroll to position [64, 0]
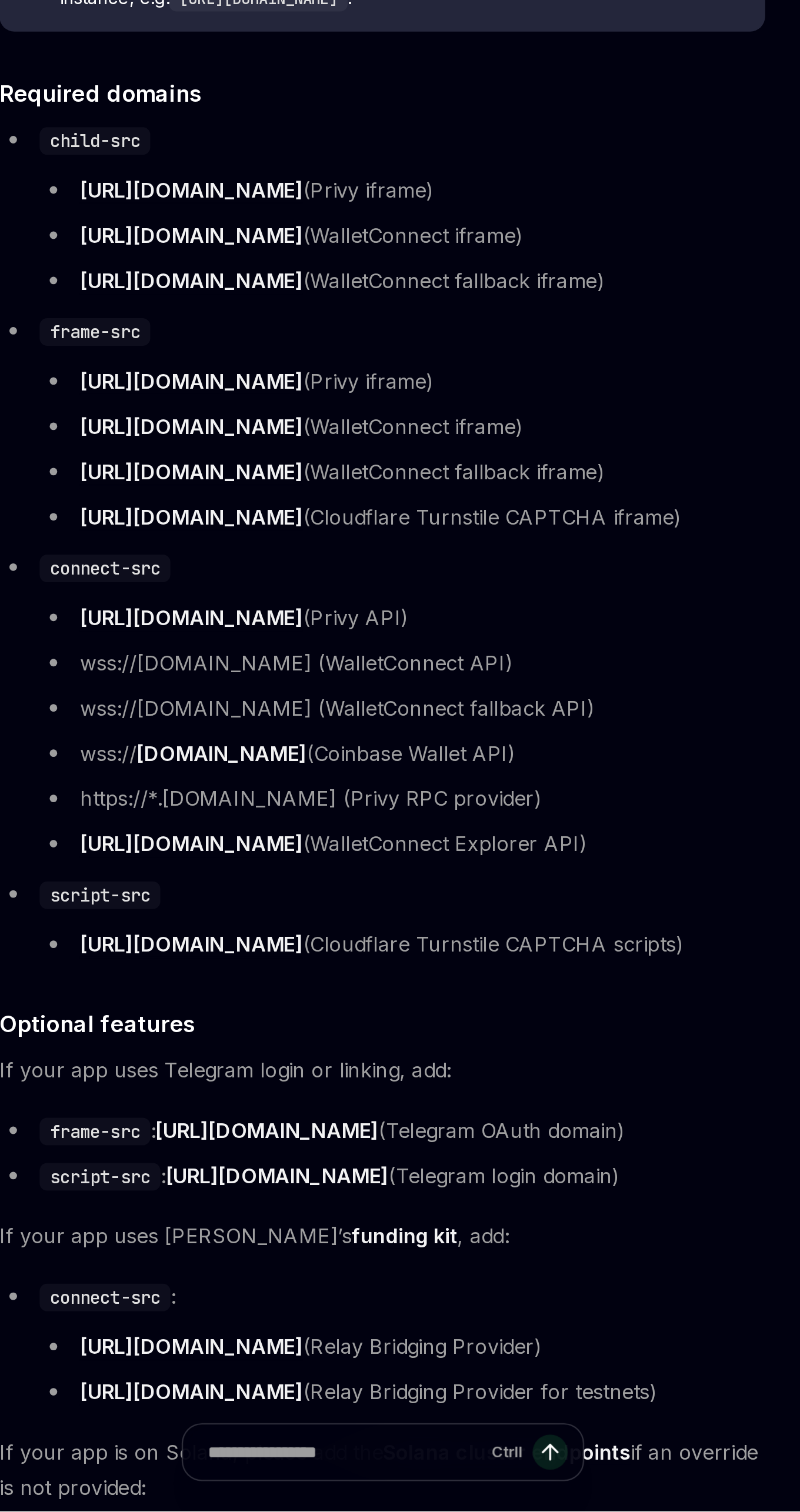
click at [466, 991] on li "[URL][DOMAIN_NAME] (Privy iframe)" at bounding box center [402, 983] width 339 height 17
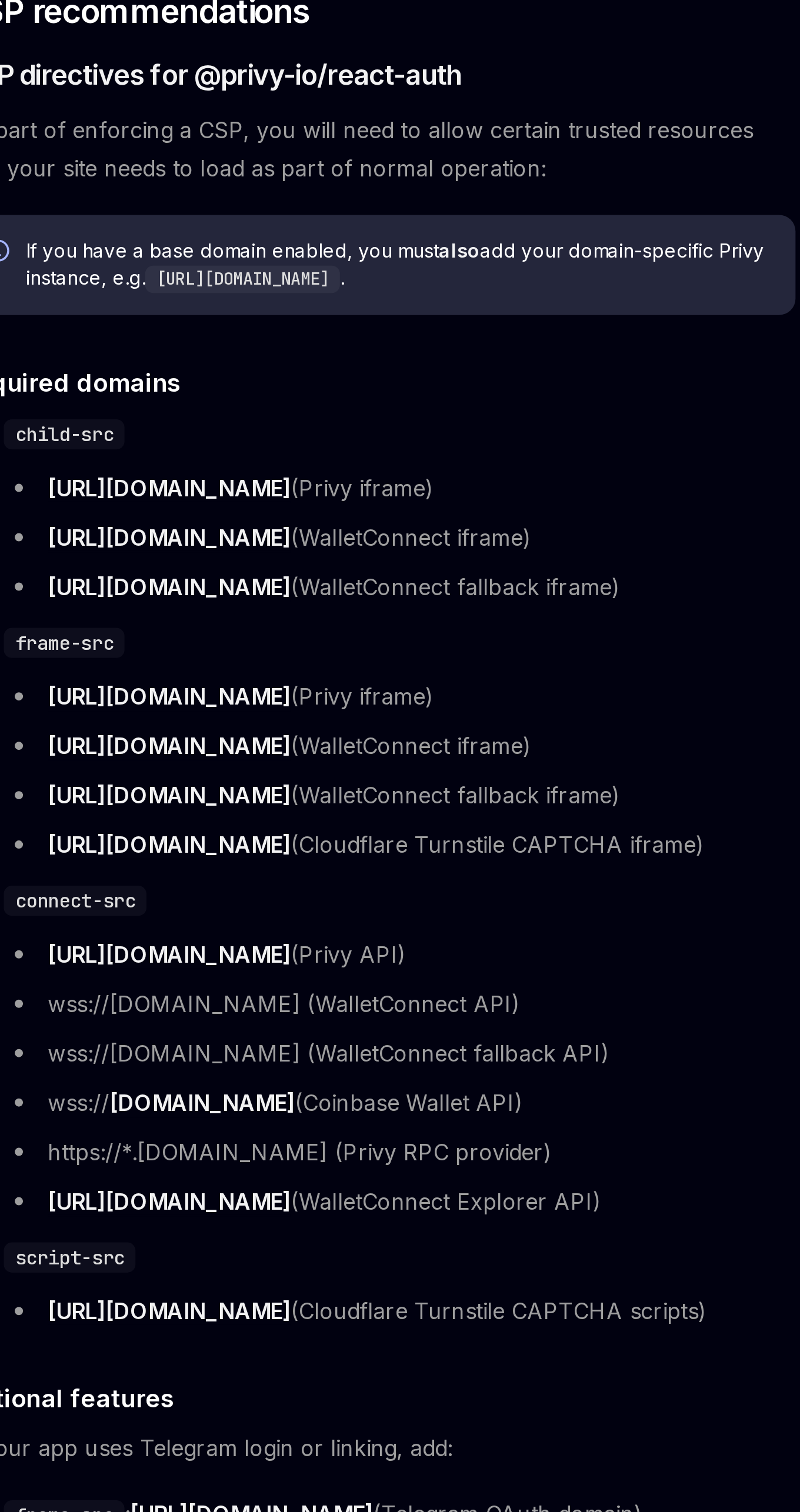
click at [394, 857] on h4 "​ Required domains" at bounding box center [393, 849] width 358 height 16
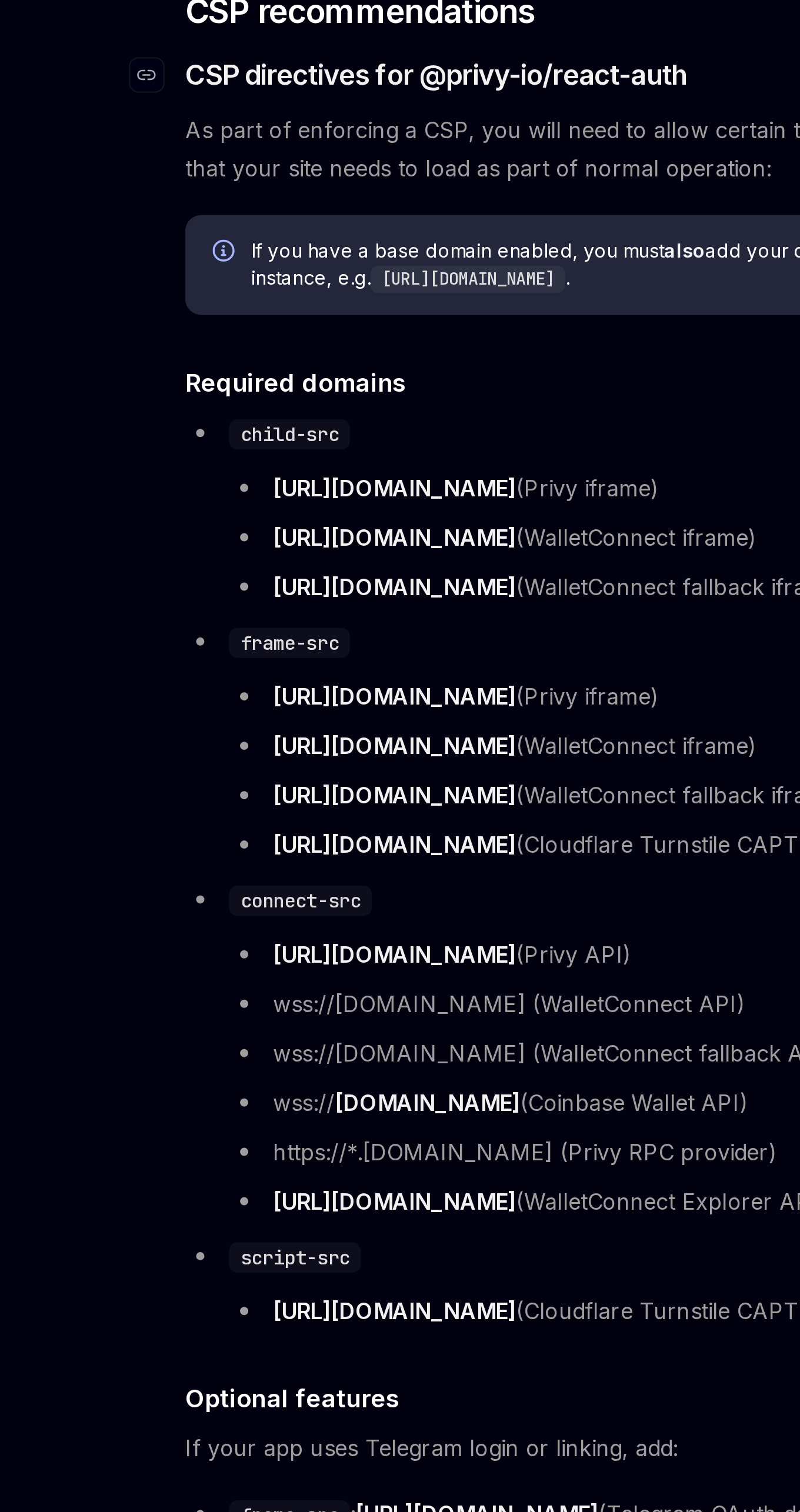
click at [414, 725] on span "CSP directives for @privy-io/react-auth" at bounding box center [321, 717] width 215 height 17
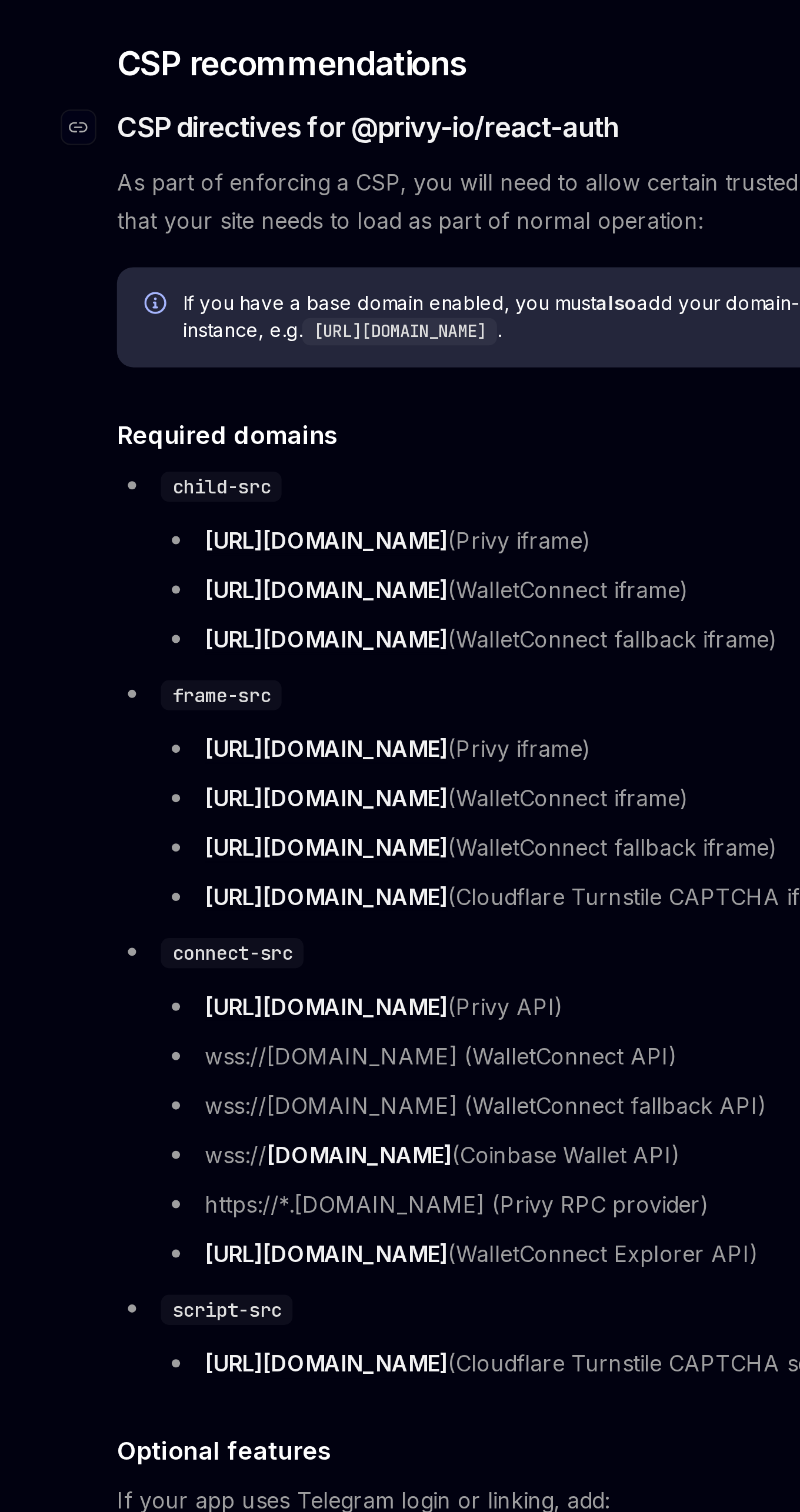
scroll to position [64, 0]
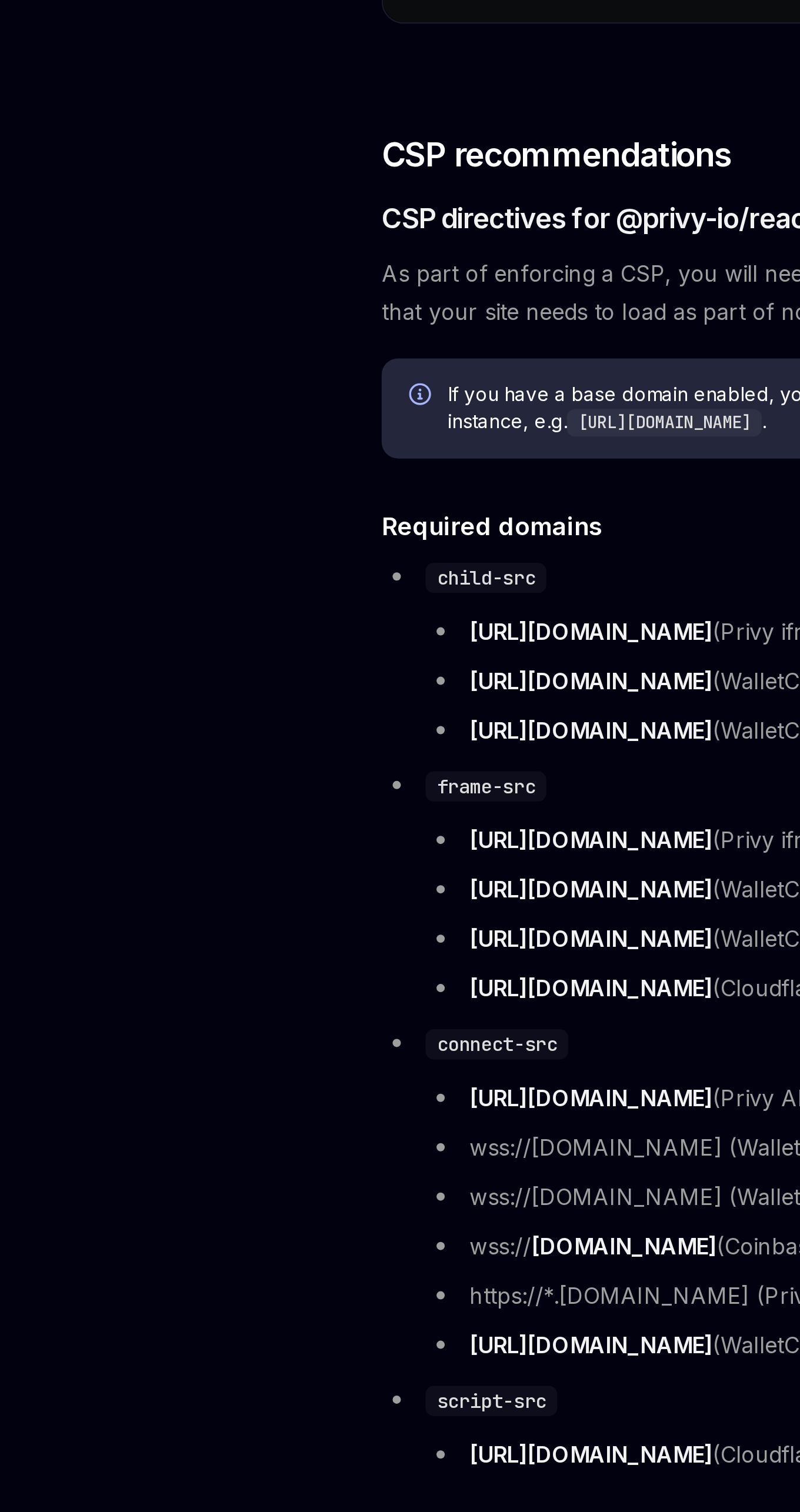
click at [215, 799] on div "If you have a base domain enabled, you must also add your domain-specific Privy…" at bounding box center [393, 798] width 358 height 43
click at [188, 890] on div "Overview Wallet infrastructure Architecture Policy and controls Advanced Authen…" at bounding box center [103, 788] width 170 height 1446
click at [192, 853] on div "Navigate to header" at bounding box center [197, 849] width 14 height 14
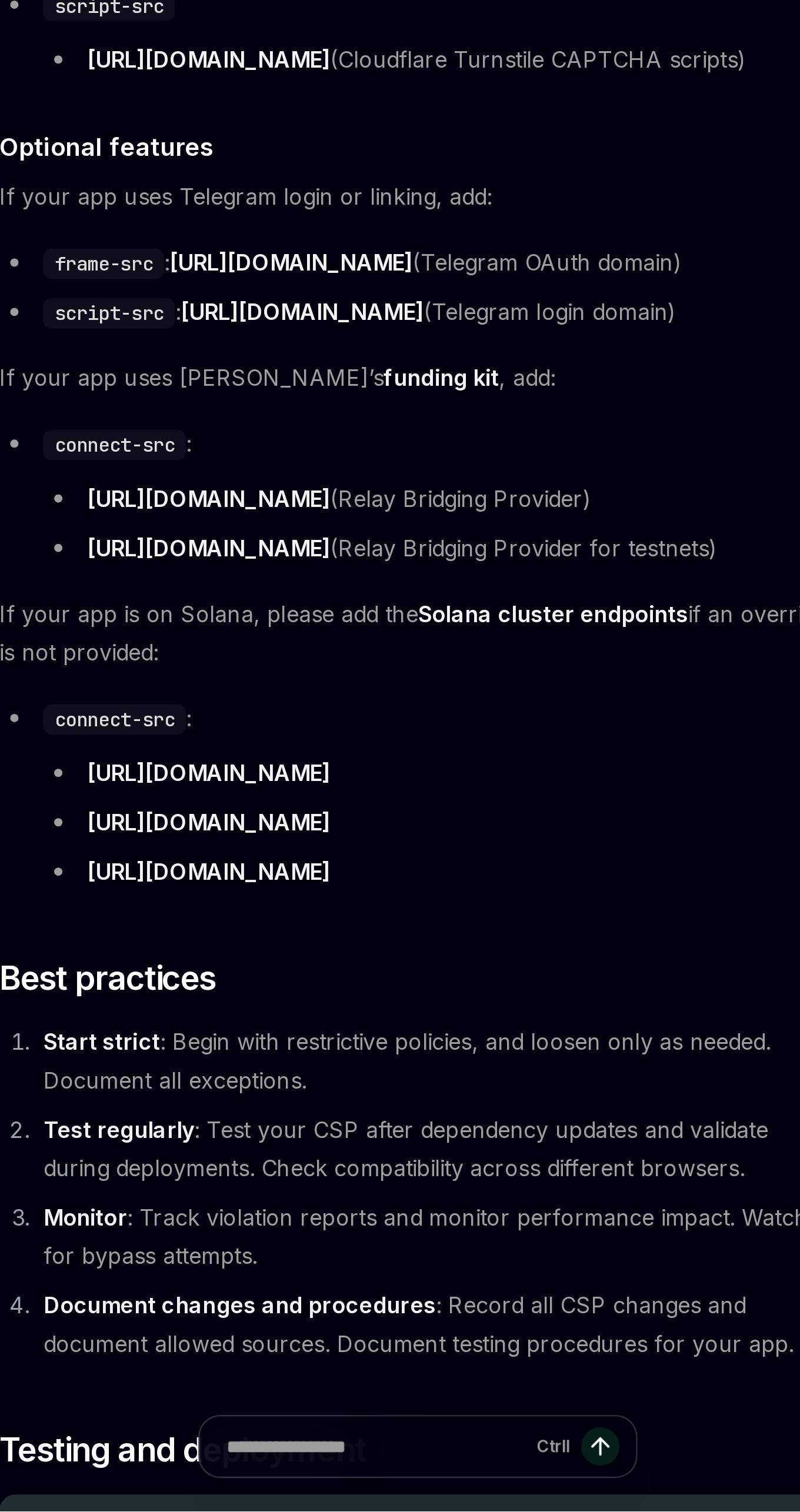
type textarea "*"
click at [355, 1203] on link "[URL][DOMAIN_NAME]" at bounding box center [303, 1196] width 104 height 12
